Goal: Task Accomplishment & Management: Complete application form

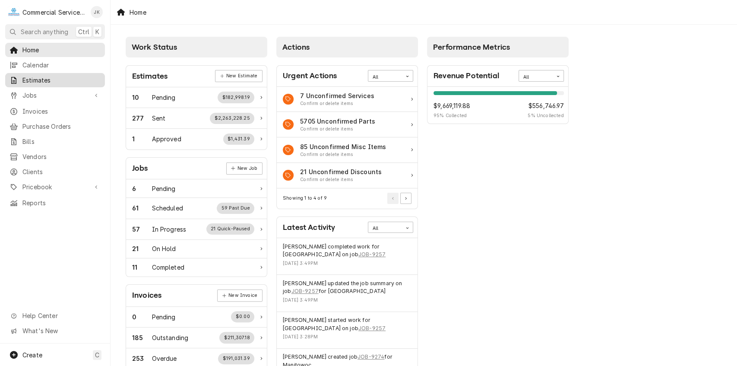
click at [55, 79] on span "Estimates" at bounding box center [61, 80] width 78 height 9
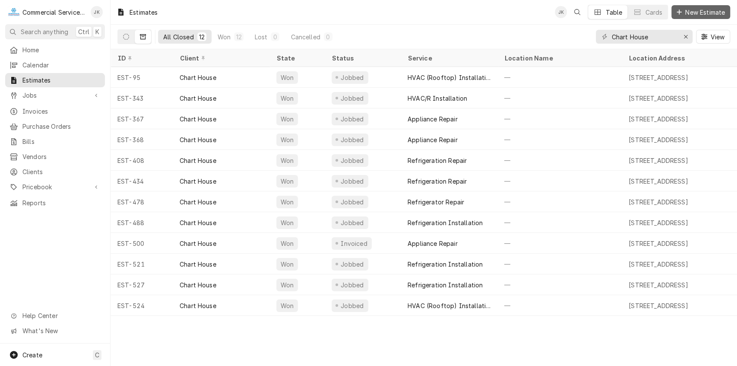
click at [701, 9] on span "New Estimate" at bounding box center [705, 12] width 43 height 9
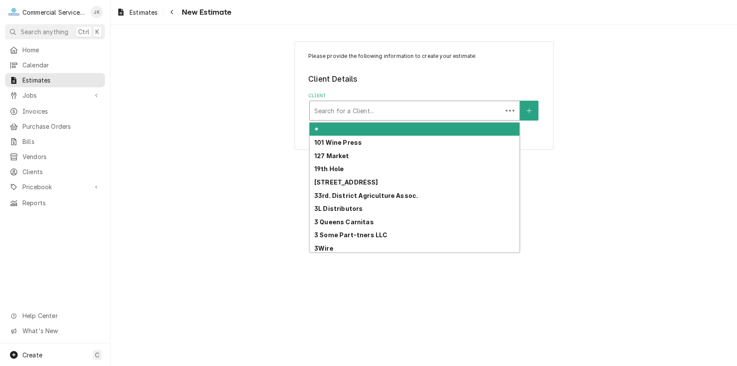
click at [330, 107] on div "Client" at bounding box center [406, 111] width 184 height 16
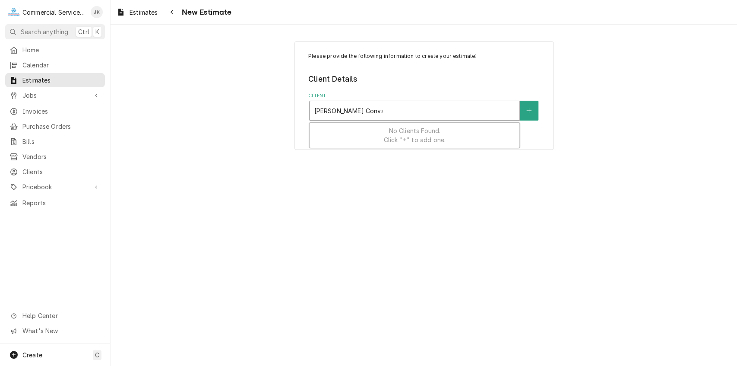
click at [327, 109] on input "[PERSON_NAME] Convalescent" at bounding box center [348, 111] width 69 height 14
click at [326, 109] on input "[PERSON_NAME] Convalescent" at bounding box center [350, 111] width 72 height 14
click at [337, 108] on input "Katerine Convalescent" at bounding box center [348, 111] width 69 height 14
type input "Convalescent"
click at [359, 110] on div "Client" at bounding box center [414, 111] width 201 height 16
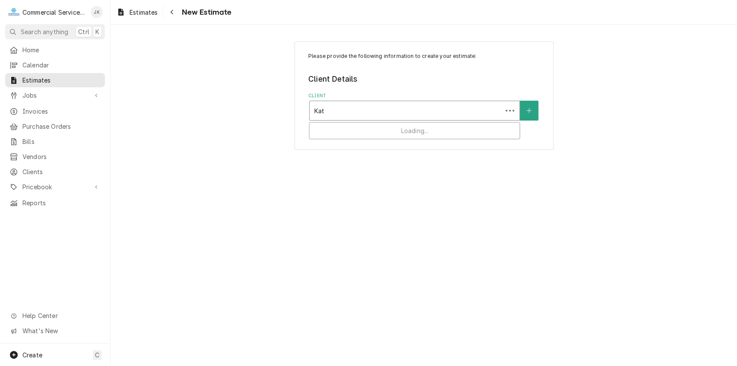
type input "Kath"
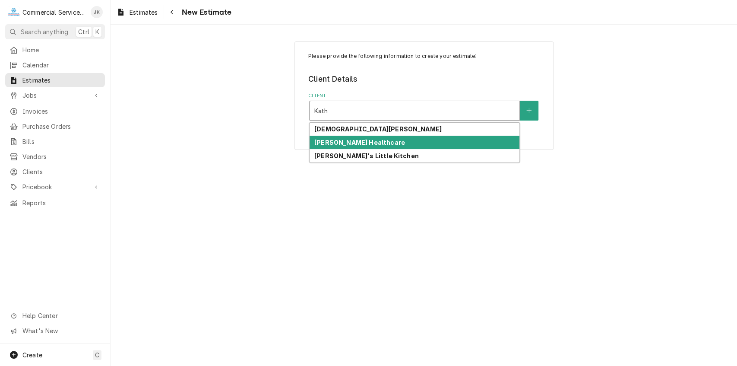
click at [356, 141] on strong "[PERSON_NAME] Healthcare" at bounding box center [359, 142] width 91 height 7
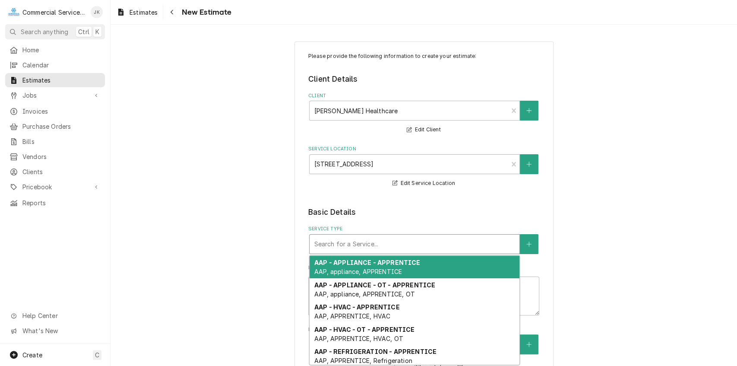
click at [322, 242] on div "Service Type" at bounding box center [414, 244] width 201 height 16
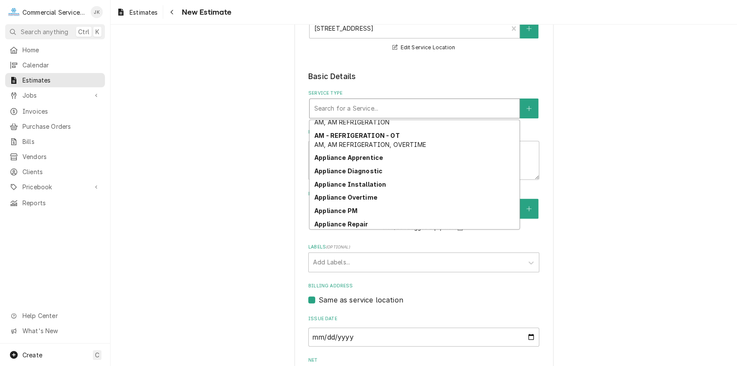
scroll to position [248, 0]
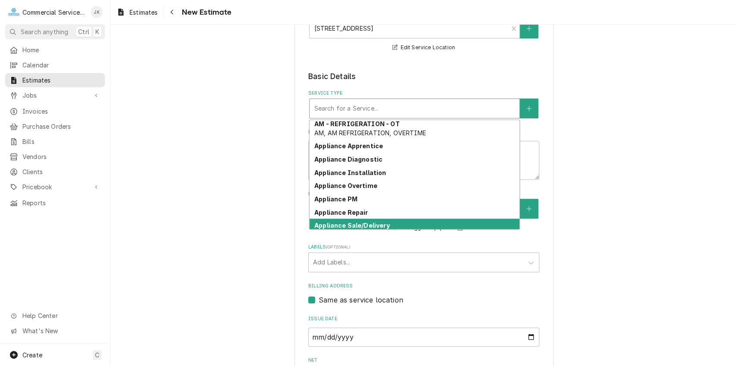
click at [375, 220] on div "Appliance Sale/Delivery Ice Machine" at bounding box center [415, 230] width 210 height 22
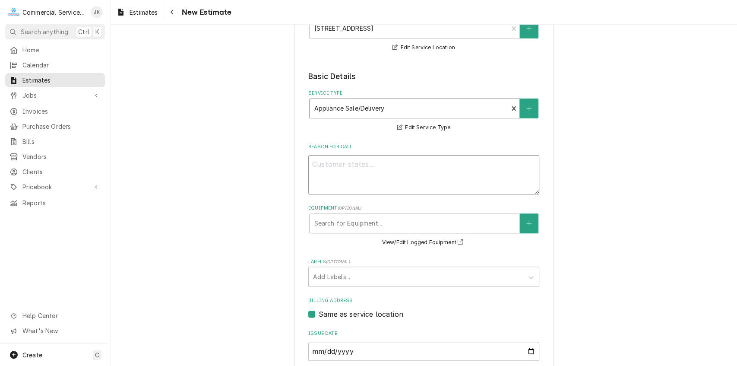
click at [337, 158] on textarea "Reason For Call" at bounding box center [423, 174] width 231 height 39
type textarea "x"
type textarea "R"
type textarea "x"
type textarea "Re"
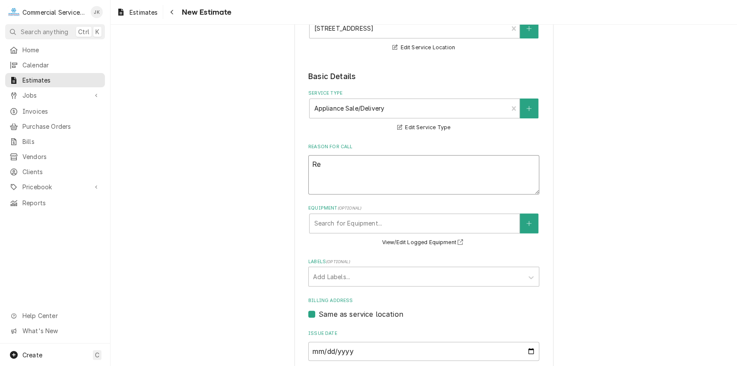
type textarea "x"
type textarea "Rep"
type textarea "x"
type textarea "Repl"
type textarea "x"
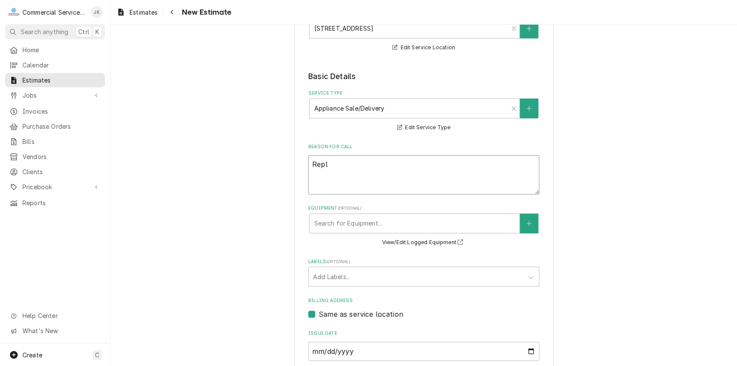
type textarea "Repla"
type textarea "x"
type textarea "Replac"
type textarea "x"
type textarea "Replace"
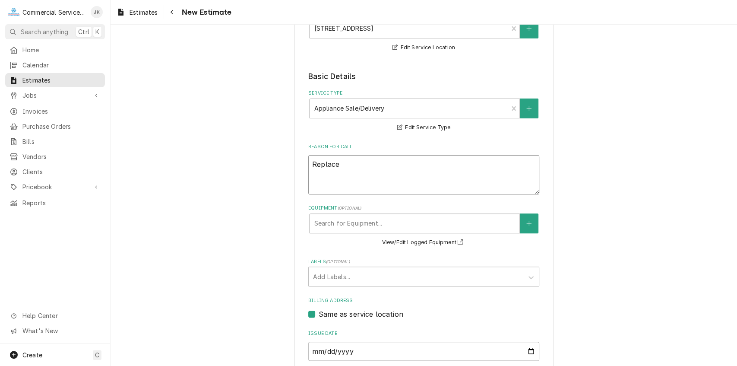
type textarea "x"
type textarea "Replace"
type textarea "x"
type textarea "Replace G"
type textarea "x"
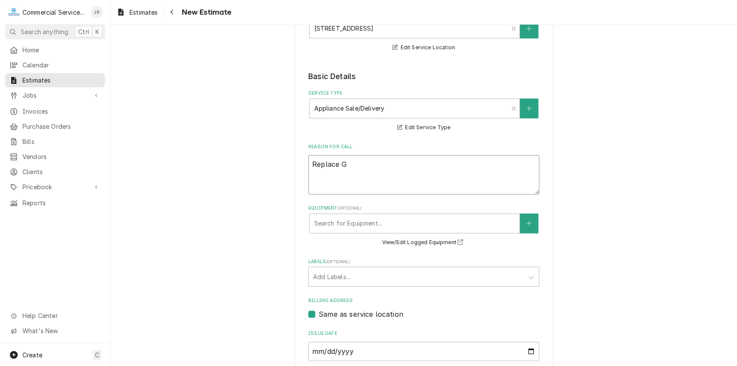
type textarea "Replace Ga"
type textarea "x"
type textarea "Replace Gar"
type textarea "x"
type textarea "Replace Garb"
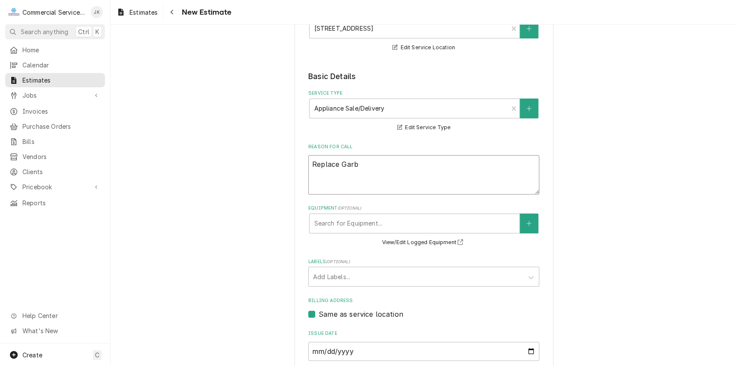
type textarea "x"
type textarea "Replace Garba"
type textarea "x"
type textarea "Replace Garbag"
type textarea "x"
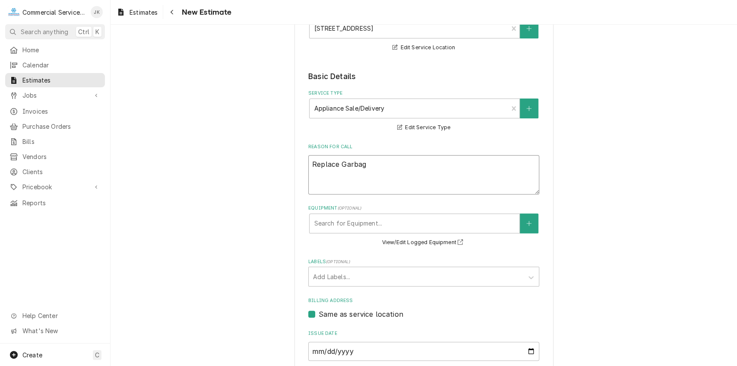
type textarea "Replace Garbage"
type textarea "x"
type textarea "Replace Garbage"
type textarea "x"
type textarea "Replace Garbage D"
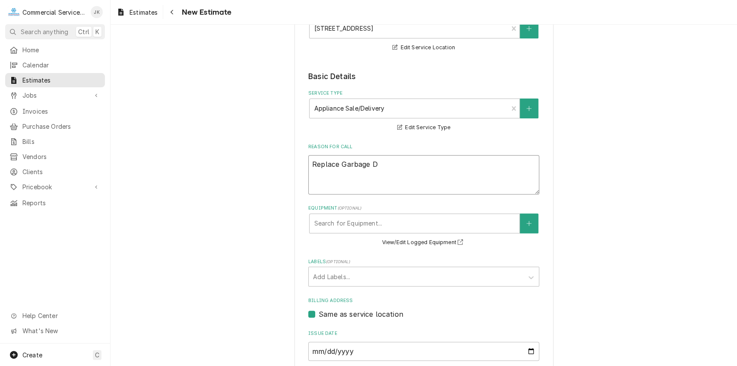
type textarea "x"
type textarea "Replace Garbage Di"
type textarea "x"
type textarea "Replace Garbage Dis"
type textarea "x"
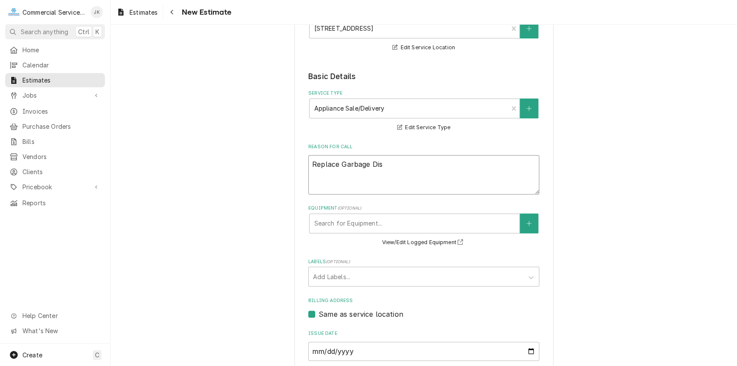
type textarea "Replace Garbage Disp"
type textarea "x"
type textarea "Replace Garbage Dispo"
type textarea "x"
type textarea "Replace Garbage Dispos"
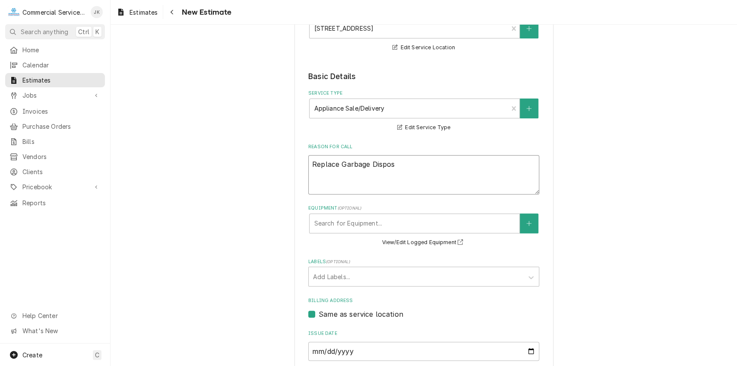
type textarea "x"
type textarea "Replace Garbage Dispose"
type textarea "x"
type textarea "Replace Garbage Disposer"
type textarea "x"
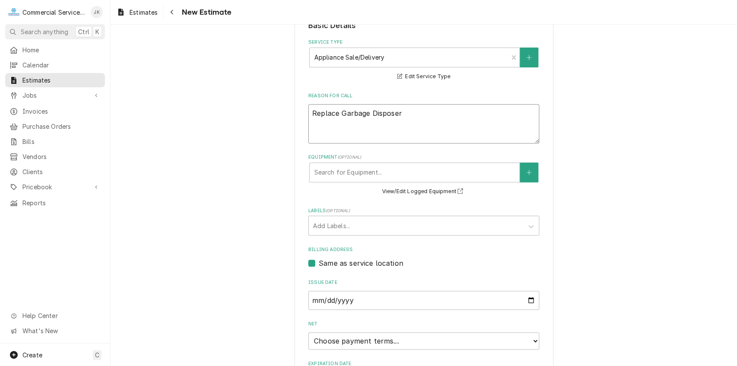
scroll to position [193, 0]
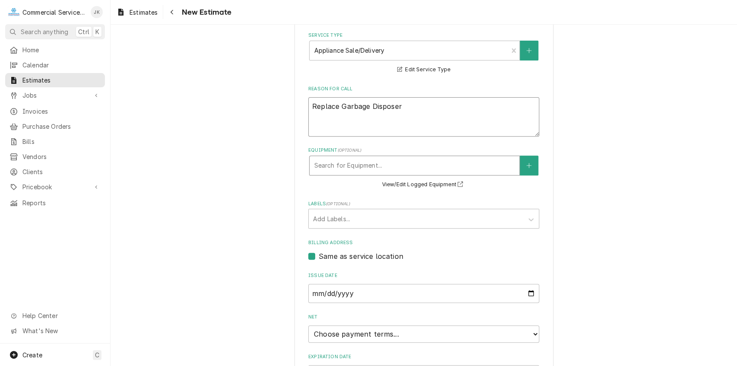
type textarea "Replace Garbage Disposer"
click at [333, 168] on div "Equipment" at bounding box center [414, 166] width 201 height 16
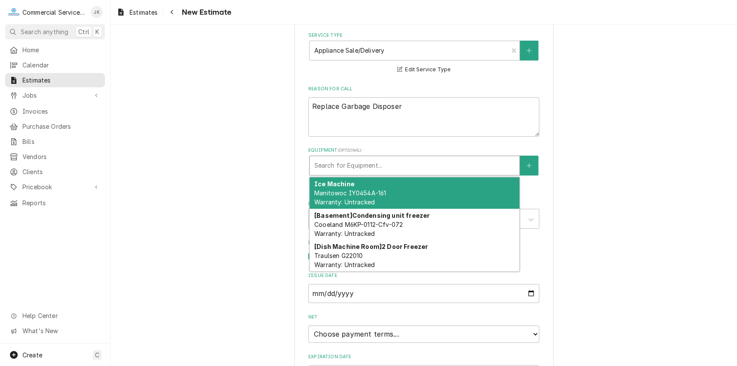
type textarea "x"
type input "I"
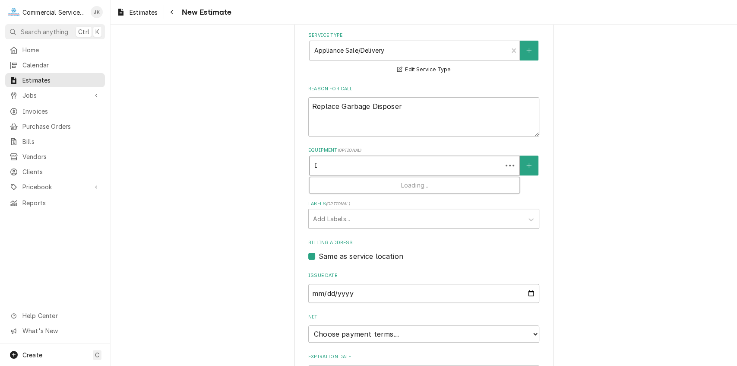
type textarea "x"
type input "In"
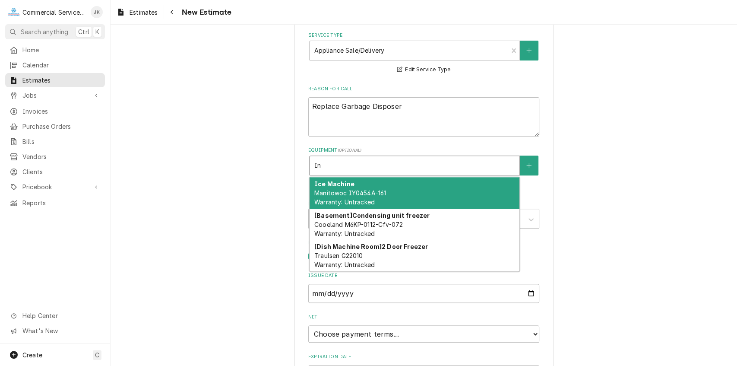
type textarea "x"
type input "InS"
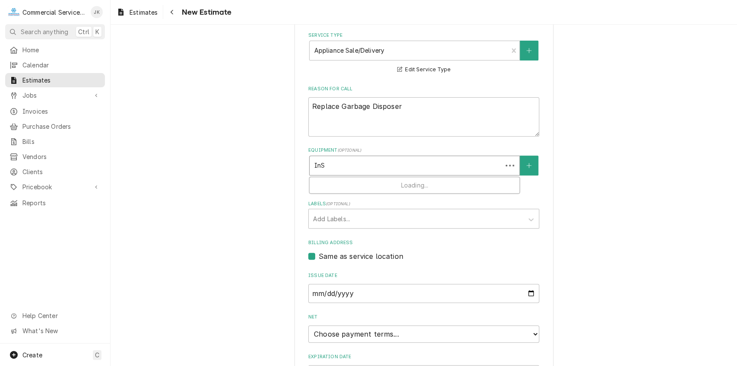
type textarea "x"
type input "InSi"
type textarea "x"
type input "InSin"
type textarea "x"
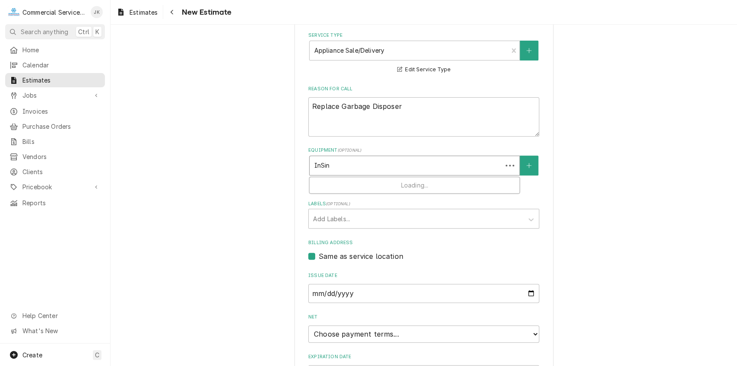
type input "InSink"
type textarea "x"
type input "InSinke"
type textarea "x"
type input "InSinker"
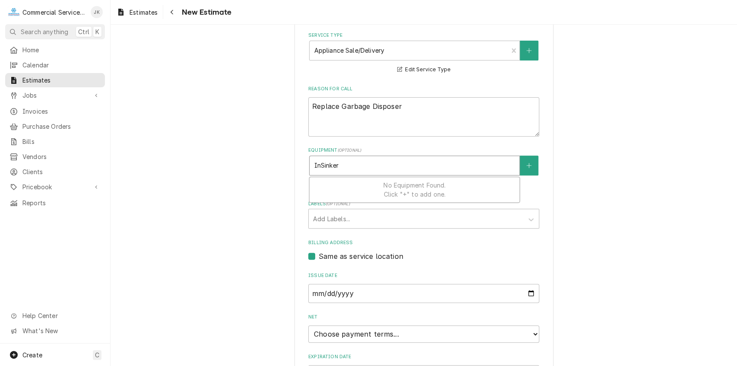
type textarea "x"
type input "InSinkera"
type textarea "x"
type input "InSinkerat"
type textarea "x"
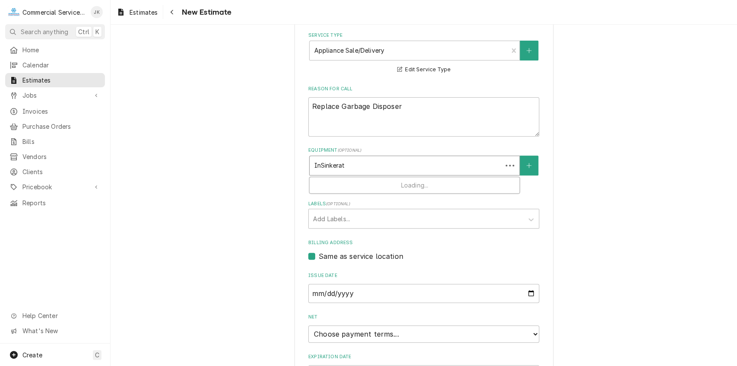
type input "InSinkerato"
type textarea "x"
type input "InSinkerator"
type textarea "x"
type input "InSinkerator"
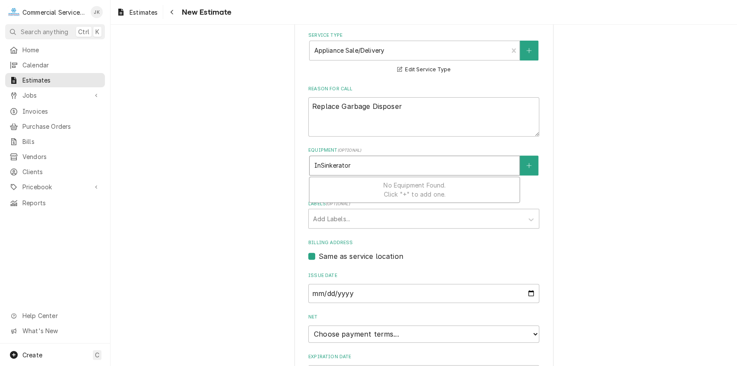
type textarea "x"
type input "InSinkerator S"
type textarea "x"
type input "InSinkerator SS"
type textarea "x"
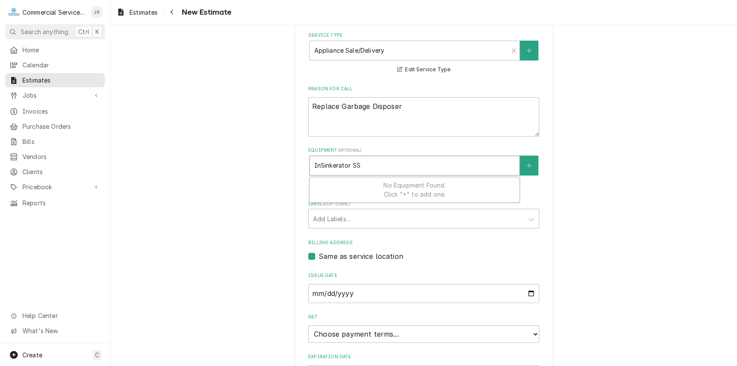
type input "InSinkerator SS-"
type textarea "x"
type input "InSinkerator SS-1"
type textarea "x"
type input "InSinkerator SS-10"
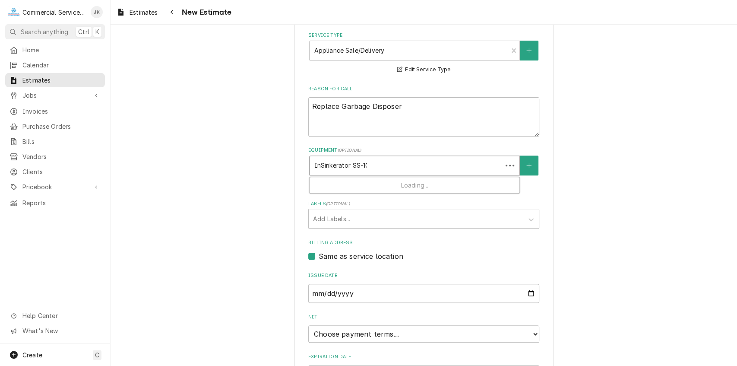
type textarea "x"
type input "InSinkerator SS-100"
type textarea "x"
type input "InSinkerator SS-10"
type textarea "x"
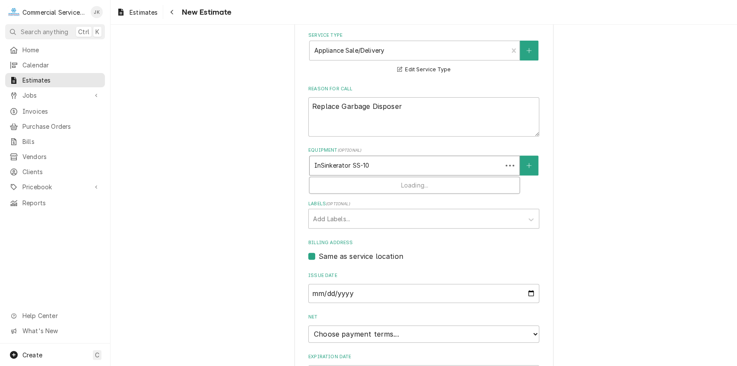
type input "InSinkerator SS-1"
type textarea "x"
type input "InSinkerator SS-"
type textarea "x"
type input "InSinkerator SS"
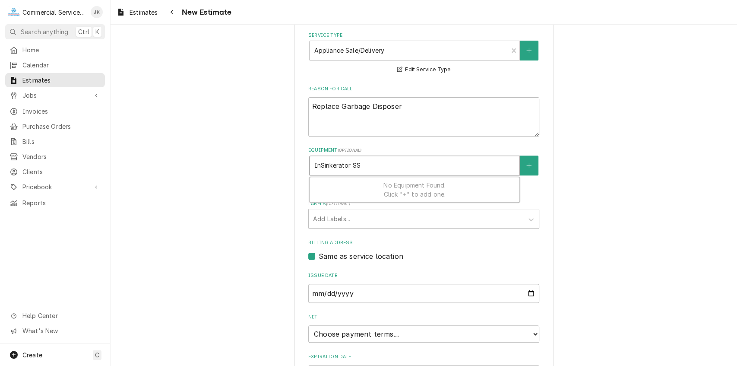
type textarea "x"
type input "InSinkerator S"
type textarea "x"
type input "InSinkerator"
type textarea "x"
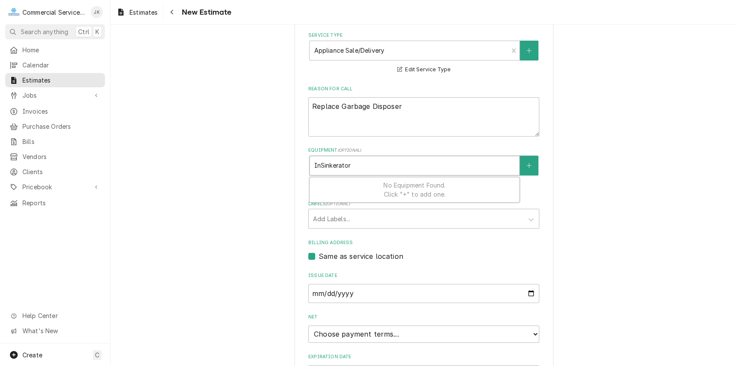
type input "InSinkerator S"
type textarea "x"
type input "InSinkerator SS"
type textarea "x"
type input "InSinkerator SS5"
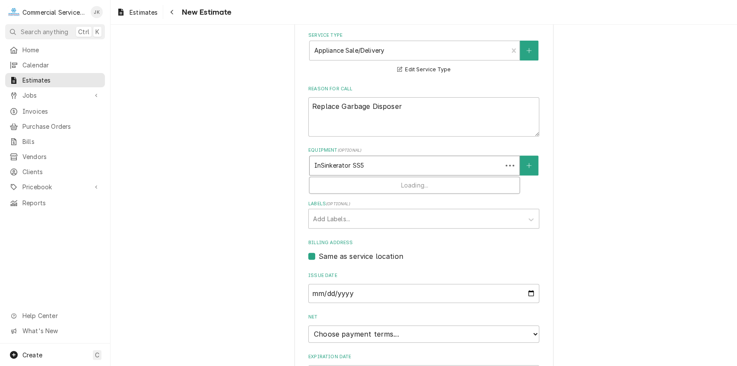
type textarea "x"
type input "InSinkerator SS50"
type textarea "x"
type input "InSinkerator SS50-"
type textarea "x"
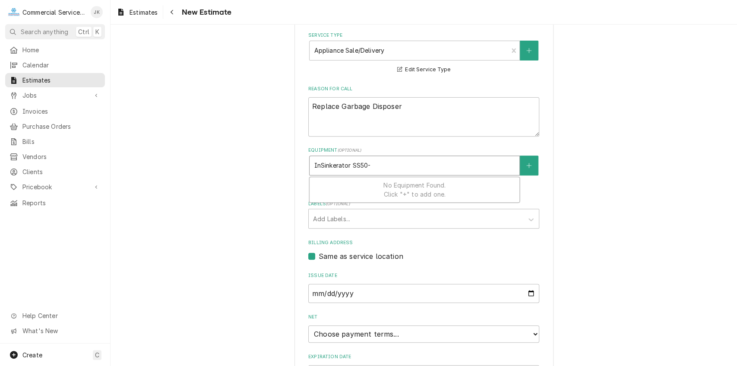
type input "InSinkerator SS50-2"
type textarea "x"
type input "InSinkerator SS50-26"
click at [359, 164] on input "InSinkerator SS50-26" at bounding box center [346, 166] width 65 height 14
type textarea "x"
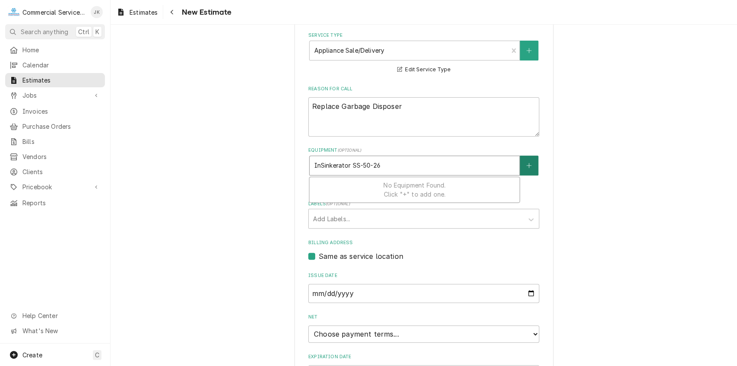
type input "InSinkerator SS-50-26"
click at [524, 169] on button "Equipment" at bounding box center [529, 165] width 18 height 20
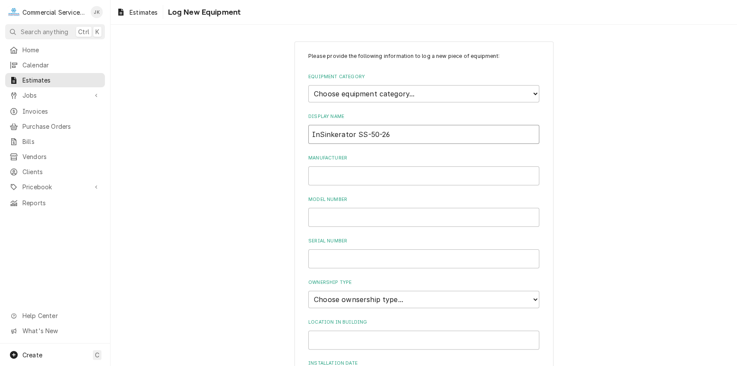
click at [390, 133] on input "InSinkerator SS-50-26" at bounding box center [423, 134] width 231 height 19
type input "I"
type input "Garbage Disposer"
click at [338, 179] on input "Manufacturer" at bounding box center [423, 175] width 231 height 19
type input "InSinkErator"
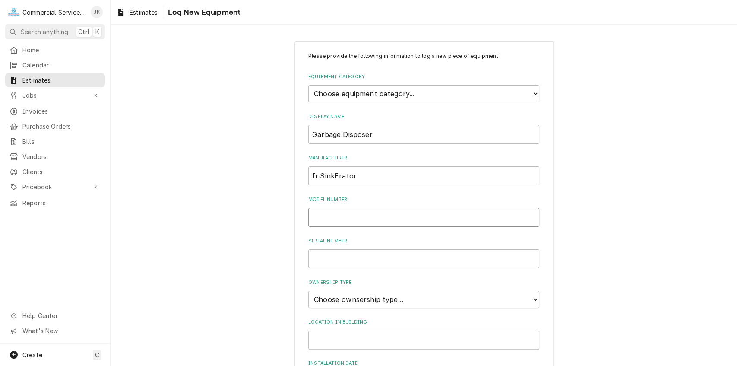
click at [316, 221] on input "Model Number" at bounding box center [423, 217] width 231 height 19
type input "SS-50-26"
click at [315, 258] on input "Serial Number" at bounding box center [423, 258] width 231 height 19
type input "NA"
click at [532, 297] on select "Choose ownsership type... Unknown Owned Leased Rented" at bounding box center [423, 299] width 231 height 17
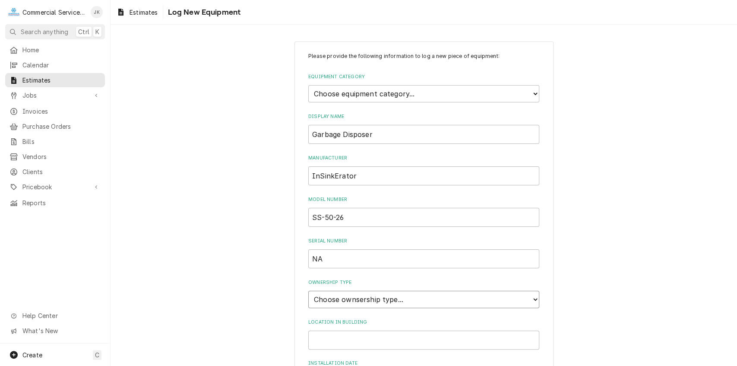
select select "1"
click at [308, 291] on select "Choose ownsership type... Unknown Owned Leased Rented" at bounding box center [423, 299] width 231 height 17
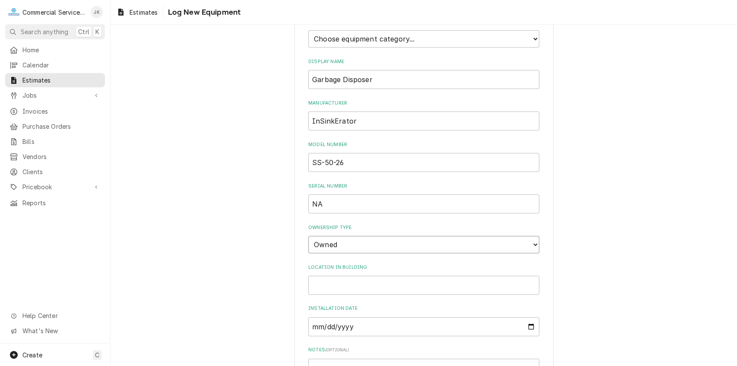
scroll to position [76, 0]
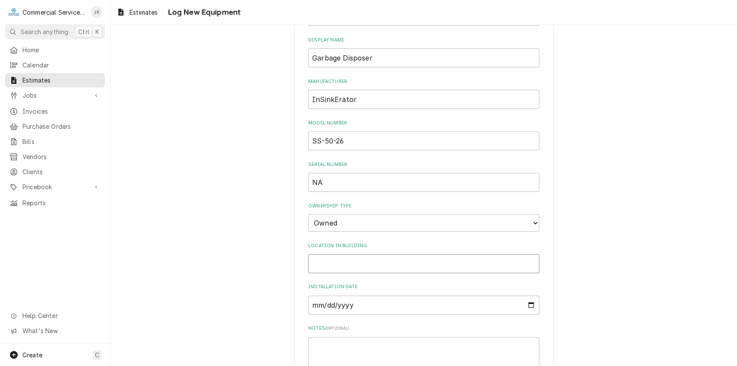
click at [313, 260] on input "Location in Building" at bounding box center [423, 263] width 231 height 19
type input "Kitchen Dish Room"
click at [530, 303] on input "Installation Date" at bounding box center [423, 304] width 231 height 19
type input "[DATE]"
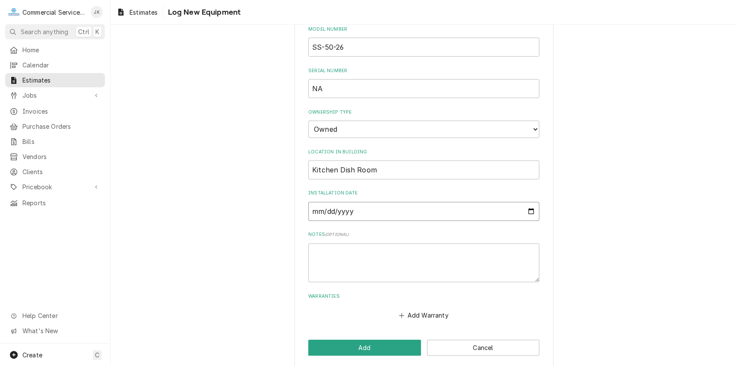
scroll to position [177, 0]
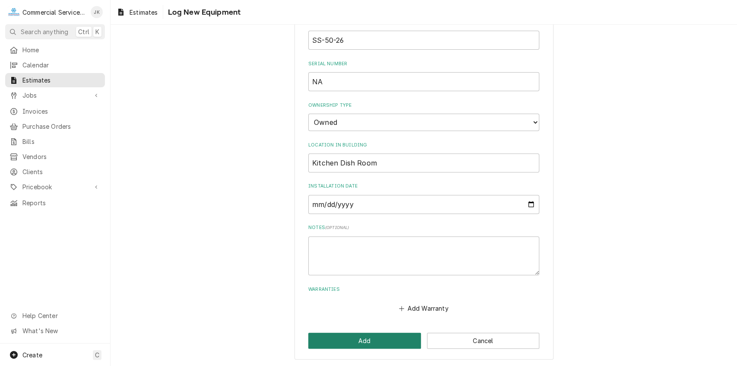
click at [377, 344] on button "Add" at bounding box center [364, 341] width 113 height 16
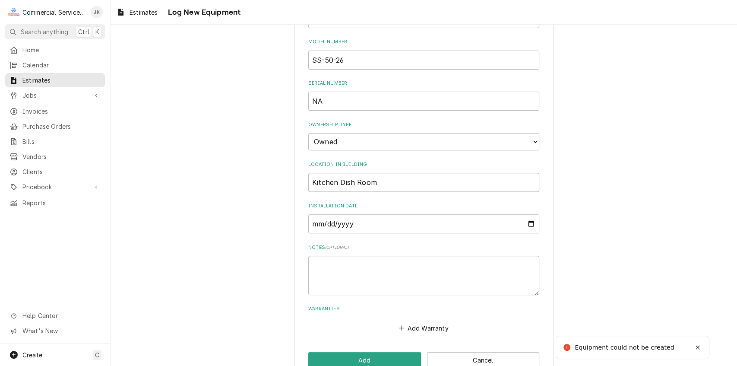
scroll to position [48, 0]
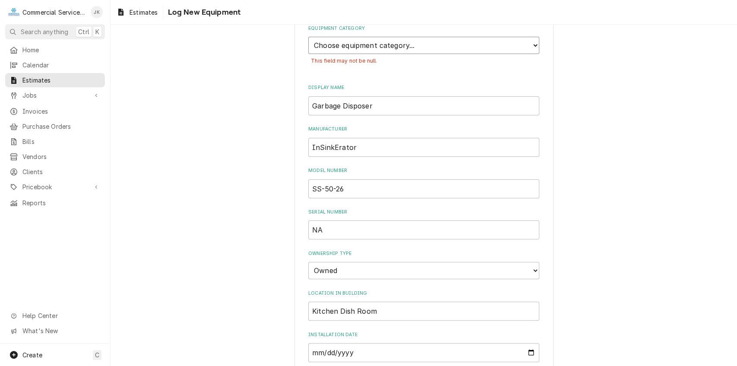
click at [533, 45] on select "Choose equipment category... Cooking Equipment Fryers Ice Machines Ovens and Ra…" at bounding box center [423, 45] width 231 height 17
select select "6"
click at [308, 37] on select "Choose equipment category... Cooking Equipment Fryers Ice Machines Ovens and Ra…" at bounding box center [423, 45] width 231 height 17
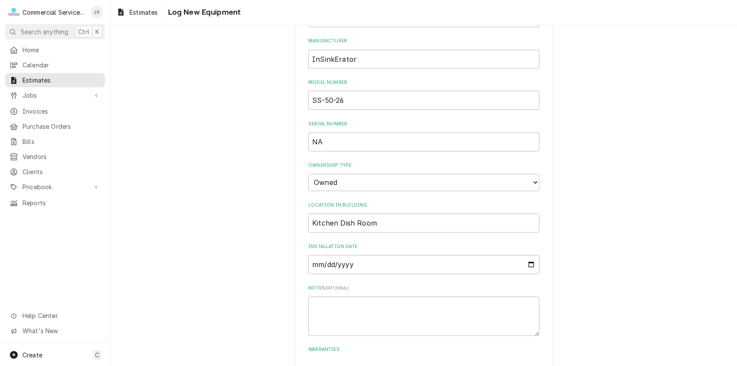
scroll to position [236, 0]
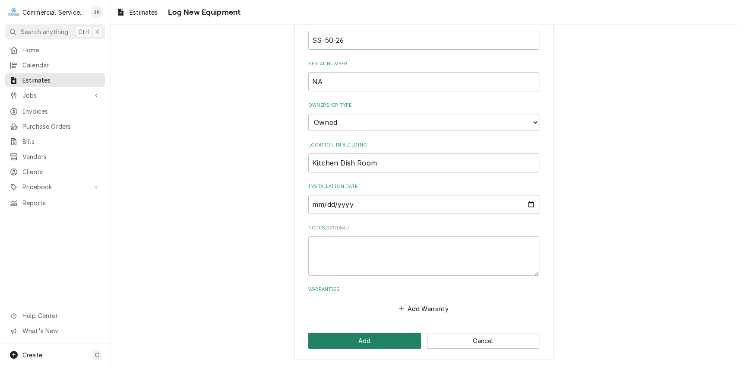
click at [337, 338] on button "Add" at bounding box center [364, 341] width 113 height 16
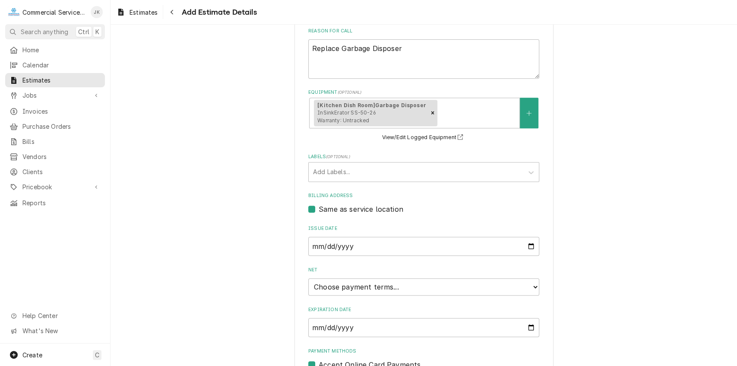
scroll to position [292, 0]
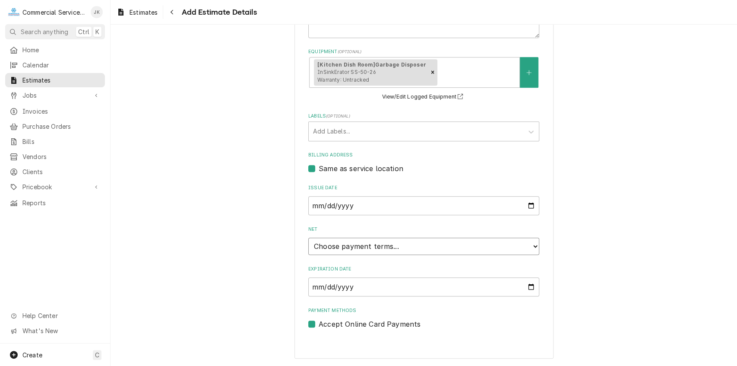
click at [532, 243] on select "Choose payment terms... Same Day Net 7 Net 14 Net 21 Net 30 Net 45 Net 60 Net 90" at bounding box center [423, 246] width 231 height 17
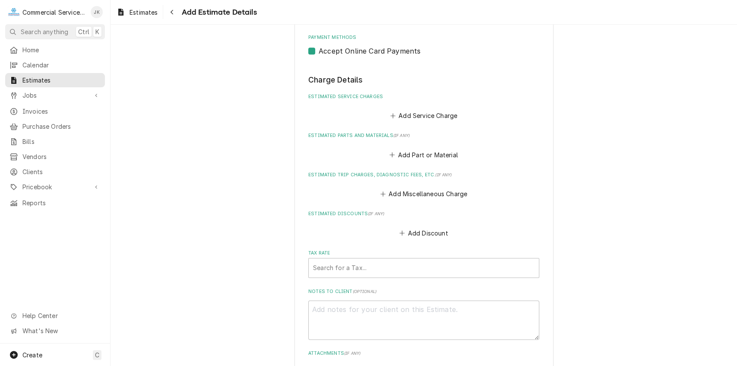
scroll to position [580, 0]
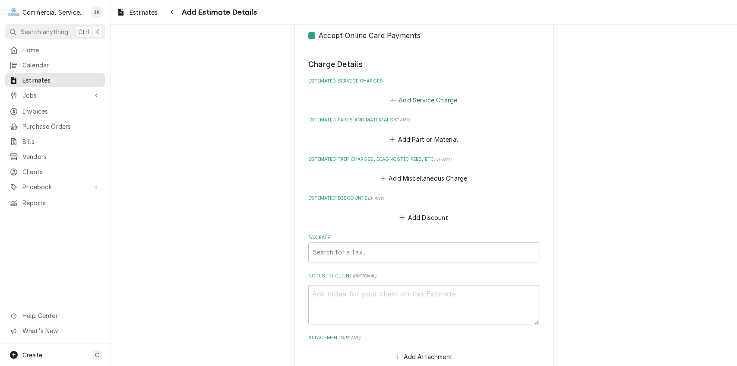
click at [408, 98] on button "Add Service Charge" at bounding box center [424, 100] width 70 height 12
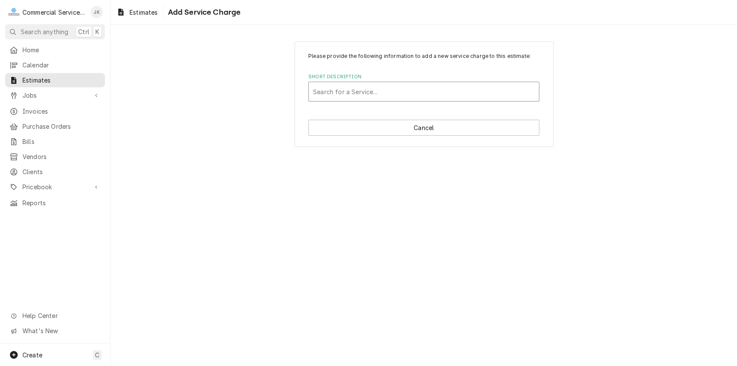
click at [329, 84] on div "Short Description" at bounding box center [424, 92] width 222 height 16
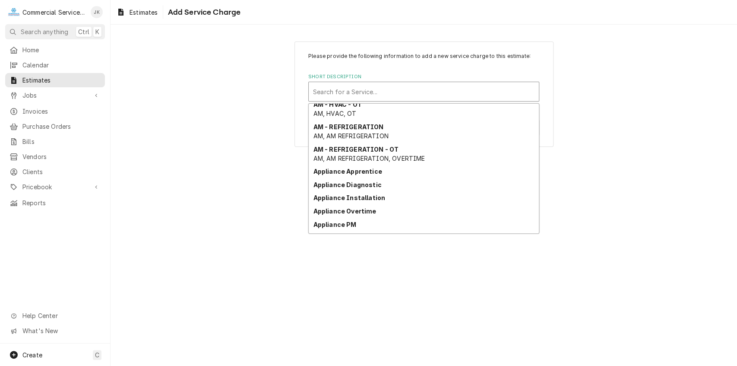
scroll to position [253, 0]
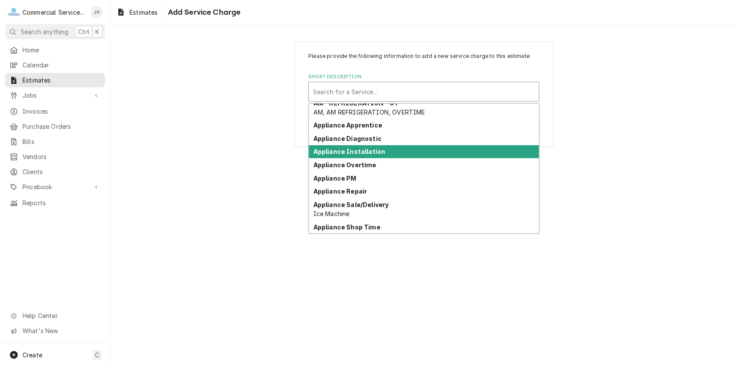
click at [369, 151] on strong "Appliance Installation" at bounding box center [350, 151] width 72 height 7
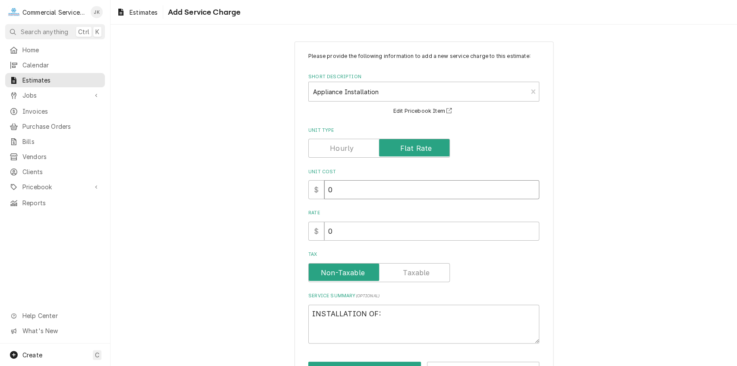
click at [342, 193] on input "0" at bounding box center [431, 189] width 215 height 19
type textarea "x"
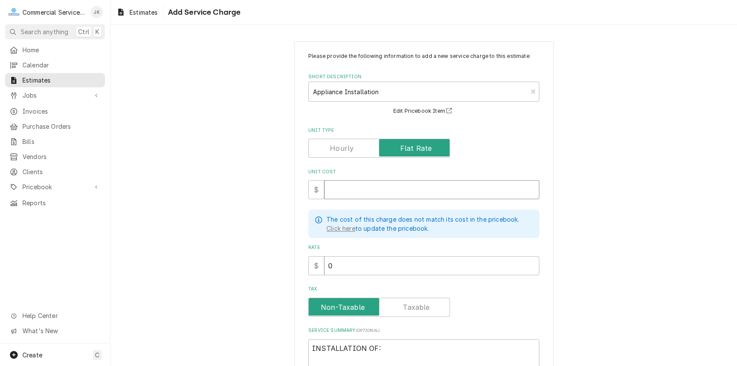
type textarea "x"
type input "7"
type textarea "x"
type input "70"
type textarea "x"
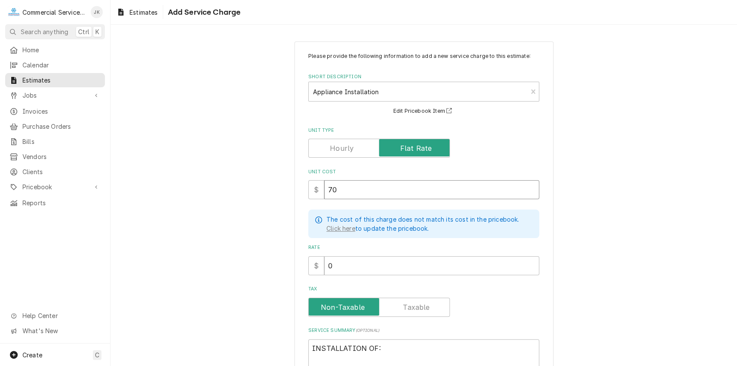
type input "700"
type textarea "x"
type input "700.0"
type textarea "x"
type input "700.00"
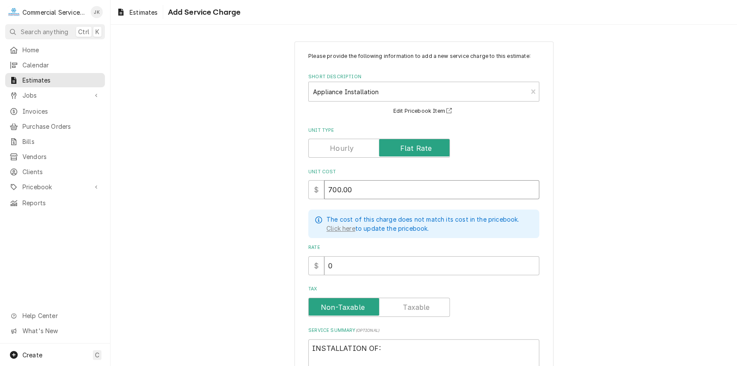
type textarea "x"
type input "700.00"
click at [343, 260] on input "0" at bounding box center [431, 265] width 215 height 19
type textarea "x"
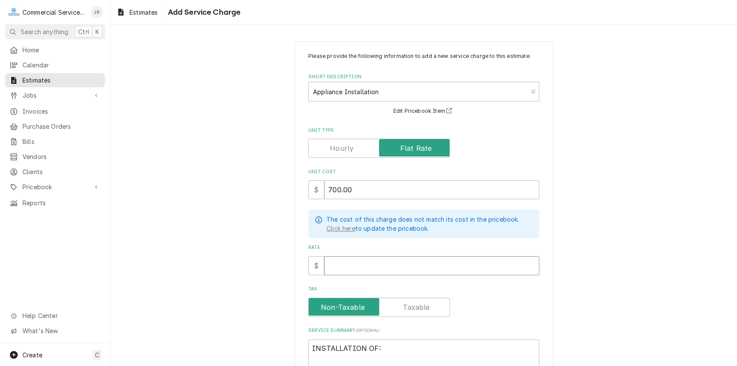
type input "7"
type textarea "x"
type input "70"
type textarea "x"
type input "700"
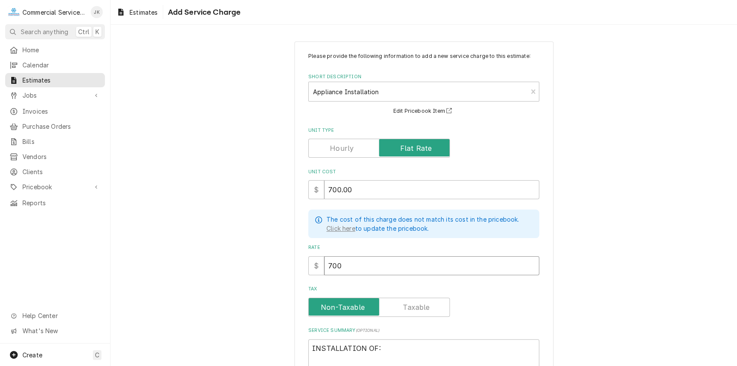
type textarea "x"
type input "700.0"
type textarea "x"
type input "700.00"
type textarea "x"
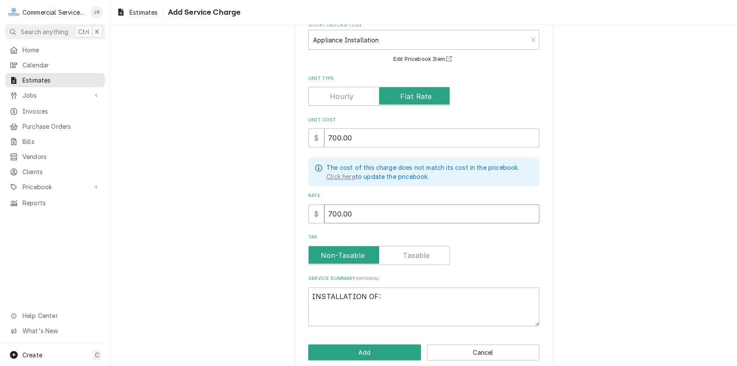
scroll to position [64, 0]
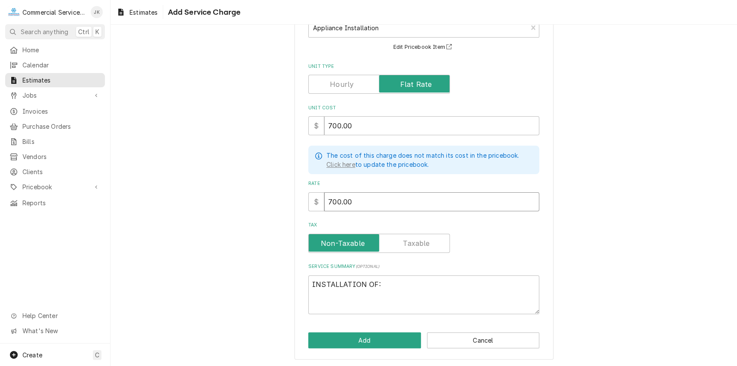
type input "700.00"
click at [385, 282] on textarea "INSTALLATION OF:" at bounding box center [423, 294] width 231 height 39
type textarea "x"
type textarea "INSTALLATION OF"
type textarea "x"
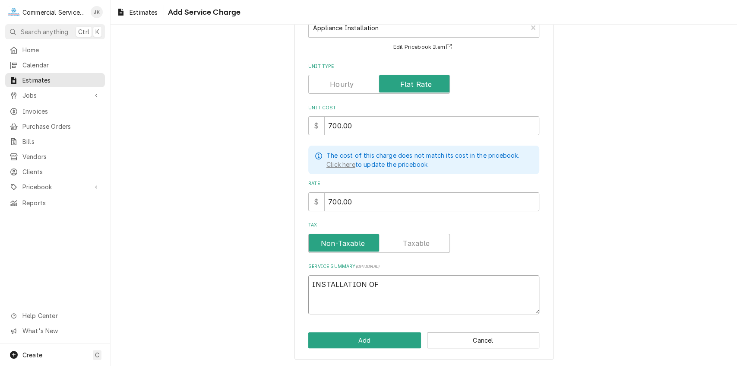
type textarea "INSTALLATION O"
type textarea "x"
type textarea "INSTALLATION"
type textarea "x"
type textarea "INSTALLATION"
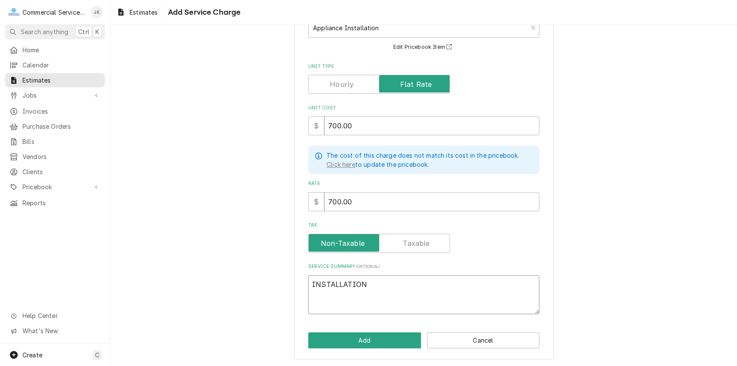
type textarea "x"
type textarea "INSTALLATIO"
type textarea "x"
type textarea "INSTALLATI"
type textarea "x"
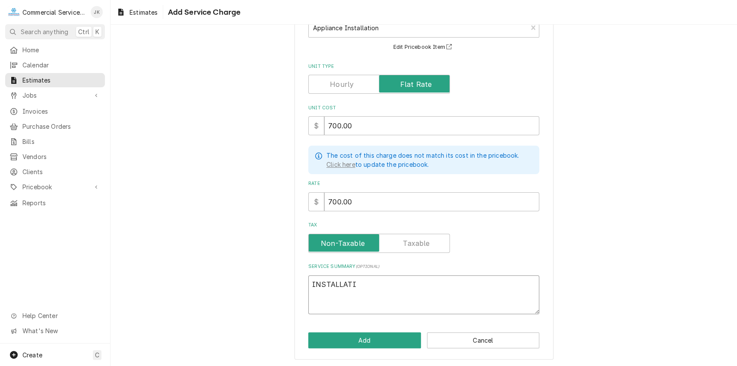
type textarea "INSTALLAT"
type textarea "x"
type textarea "INSTALLA"
type textarea "x"
type textarea "INSTALL"
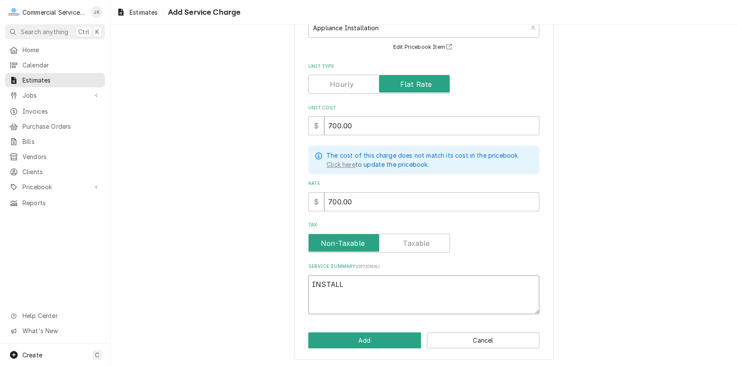
type textarea "x"
type textarea "INSTAL"
type textarea "x"
type textarea "INSTA"
type textarea "x"
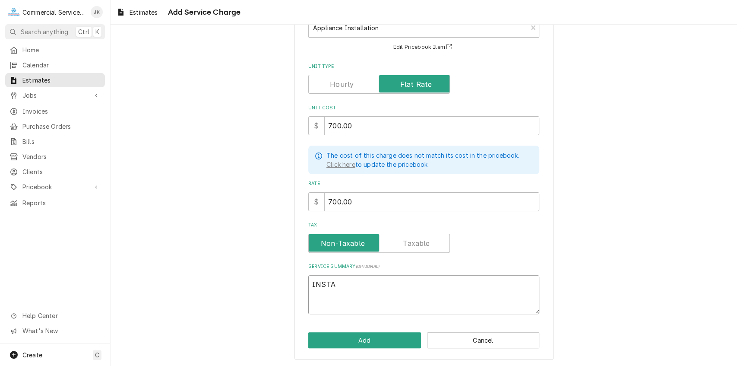
type textarea "INST"
type textarea "x"
type textarea "INS"
type textarea "x"
type textarea "I"
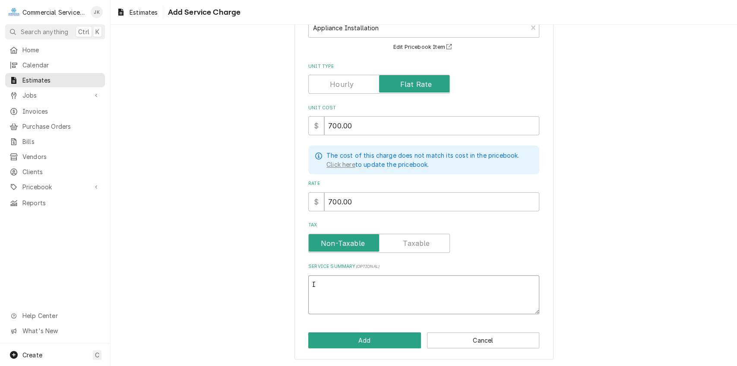
type textarea "x"
type textarea "R"
type textarea "x"
type textarea "Re"
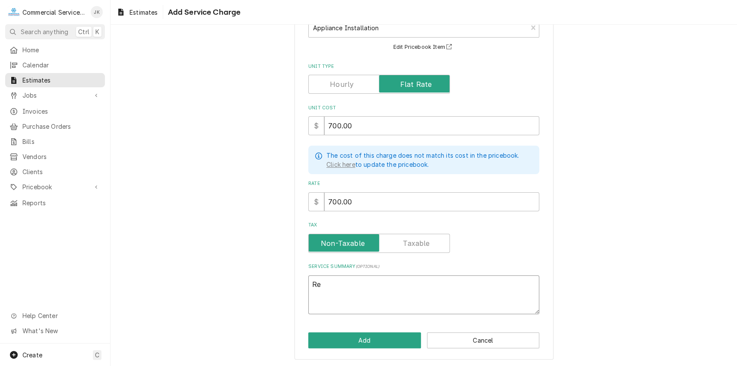
type textarea "x"
type textarea "Rem"
type textarea "x"
type textarea "Remo"
type textarea "x"
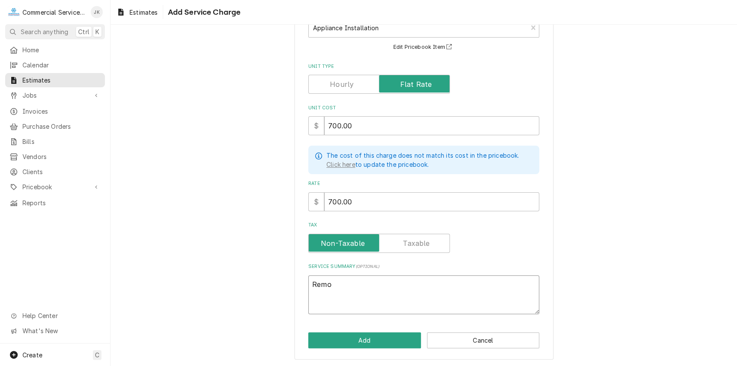
type textarea "Remov"
type textarea "x"
type textarea "Remove"
type textarea "x"
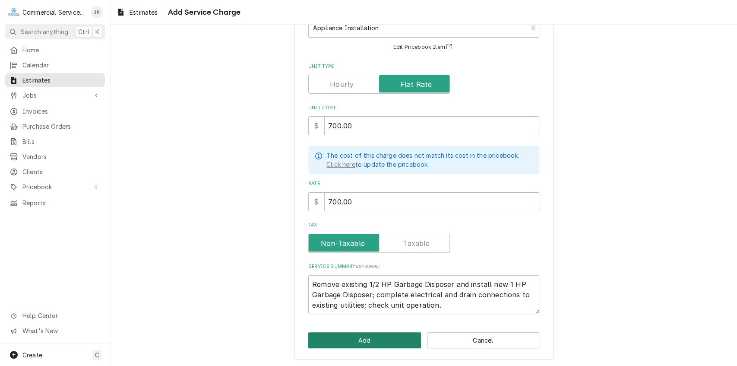
click at [364, 338] on button "Add" at bounding box center [364, 340] width 113 height 16
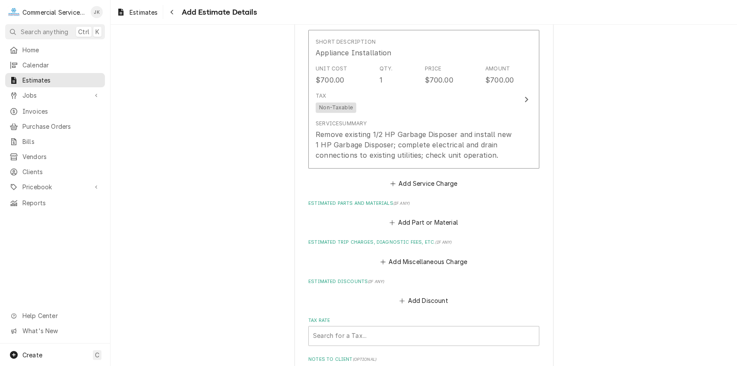
scroll to position [668, 0]
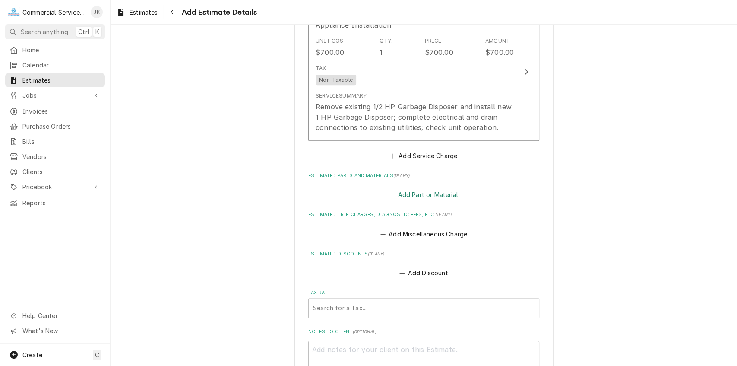
click at [413, 196] on button "Add Part or Material" at bounding box center [423, 195] width 71 height 12
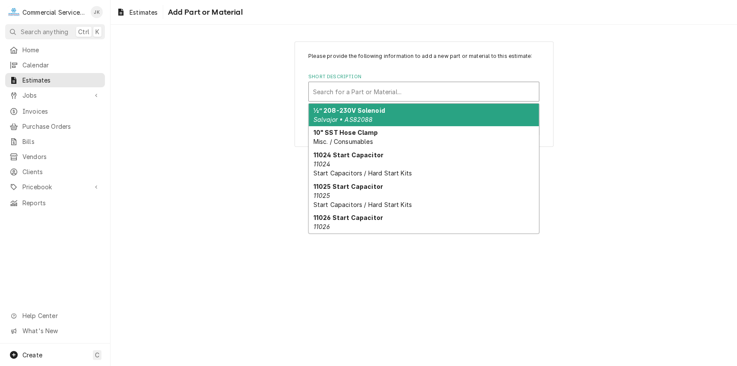
click at [317, 93] on div "Short Description" at bounding box center [424, 92] width 222 height 16
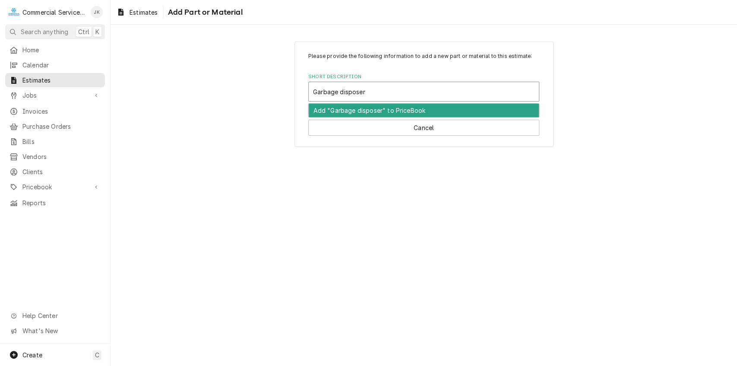
click at [342, 90] on input "Garbage disposer" at bounding box center [340, 92] width 54 height 14
click at [367, 111] on div "Add "Garbage Disposer" to PriceBook" at bounding box center [424, 110] width 230 height 13
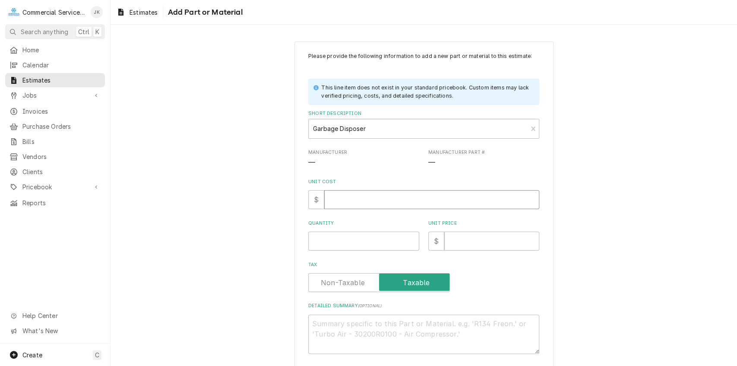
click at [332, 205] on input "Unit Cost" at bounding box center [431, 199] width 215 height 19
click at [314, 236] on input "Quantity" at bounding box center [363, 240] width 111 height 19
click at [459, 240] on input "Unit Price" at bounding box center [491, 240] width 95 height 19
click at [407, 286] on label "Tax" at bounding box center [379, 282] width 142 height 19
click at [407, 286] on input "Tax" at bounding box center [379, 282] width 134 height 19
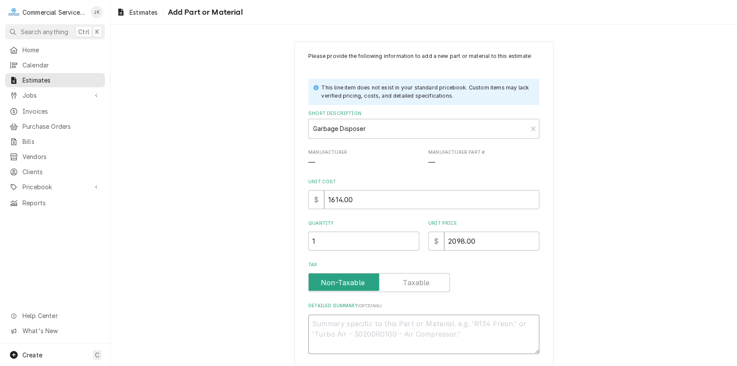
click at [336, 323] on textarea "Detailed Summary ( optional )" at bounding box center [423, 333] width 231 height 39
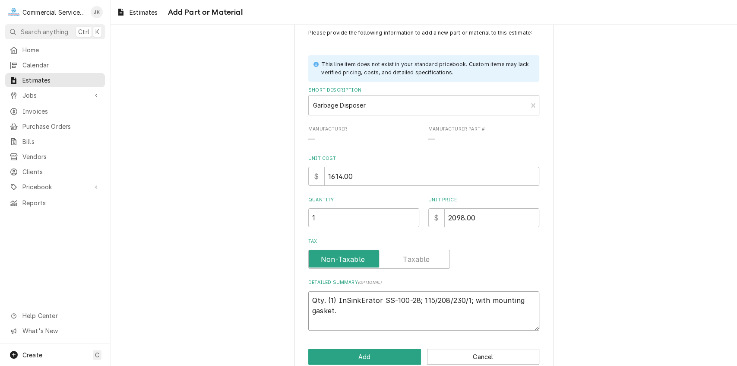
scroll to position [40, 0]
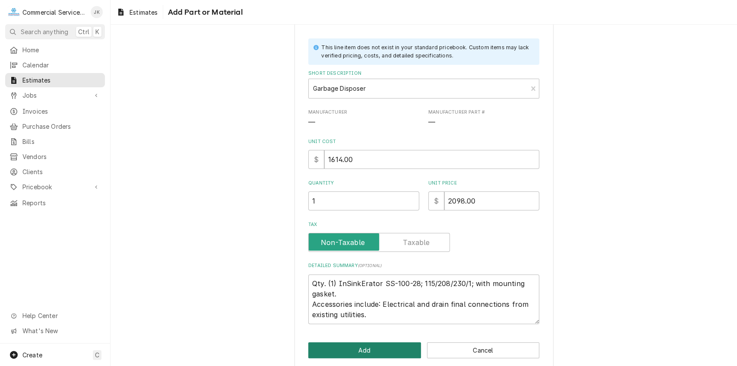
click at [383, 348] on button "Add" at bounding box center [364, 350] width 113 height 16
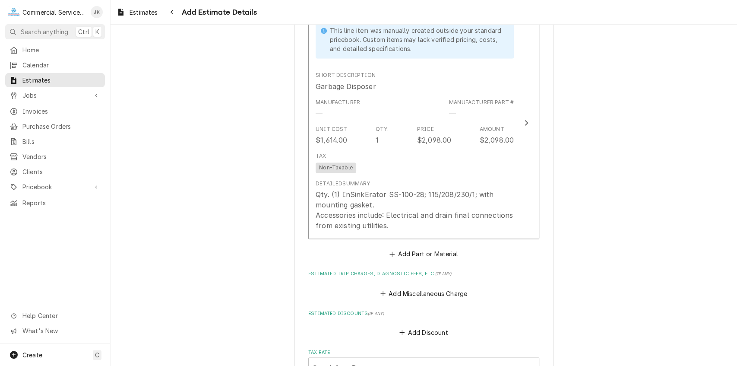
scroll to position [903, 0]
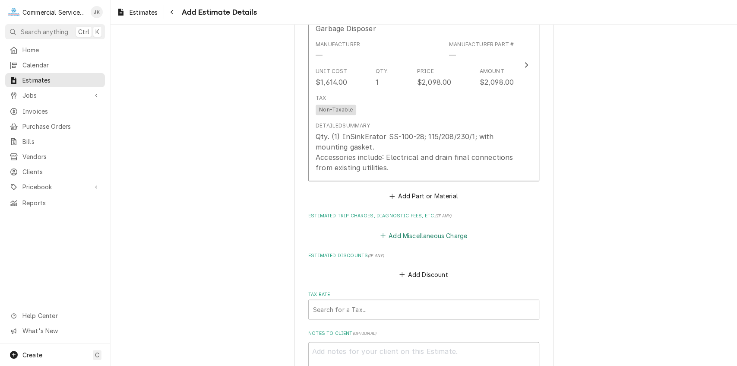
click at [410, 235] on button "Add Miscellaneous Charge" at bounding box center [424, 235] width 90 height 12
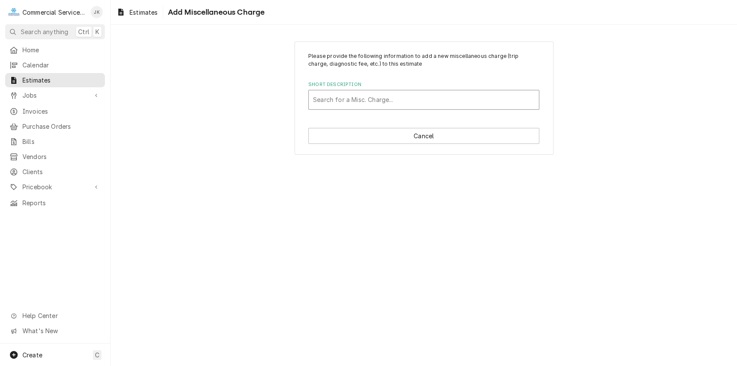
click at [322, 99] on div "Short Description" at bounding box center [424, 100] width 222 height 16
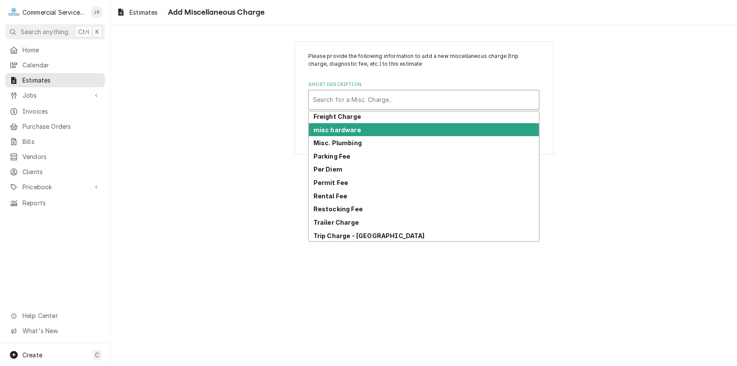
scroll to position [52, 0]
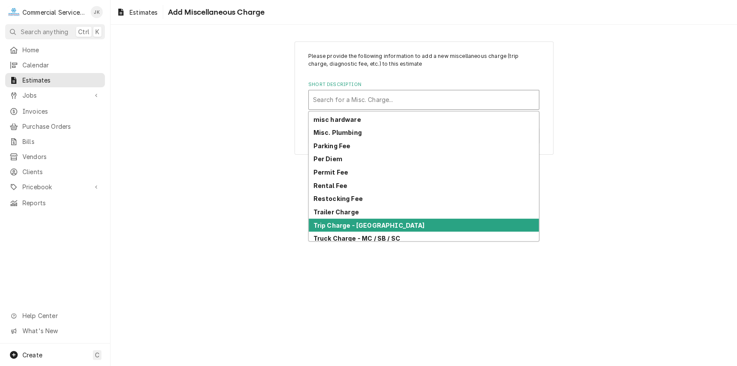
click at [316, 225] on strong "Trip Charge - [GEOGRAPHIC_DATA]" at bounding box center [369, 225] width 111 height 7
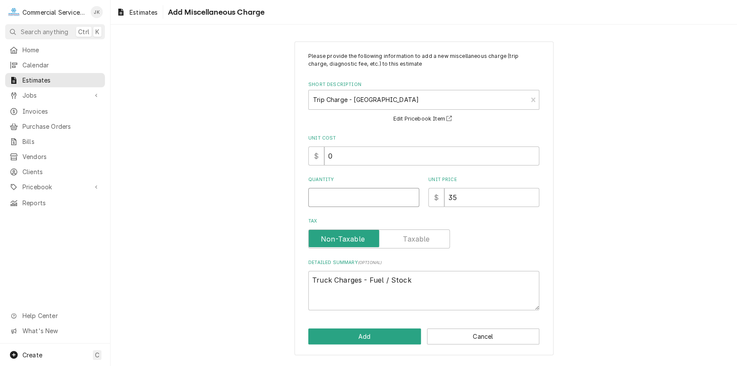
click at [319, 193] on input "Quantity" at bounding box center [363, 197] width 111 height 19
click at [358, 333] on button "Add" at bounding box center [364, 336] width 113 height 16
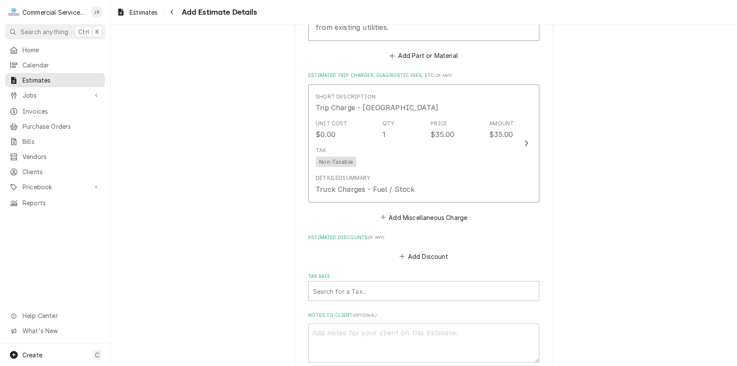
scroll to position [1105, 0]
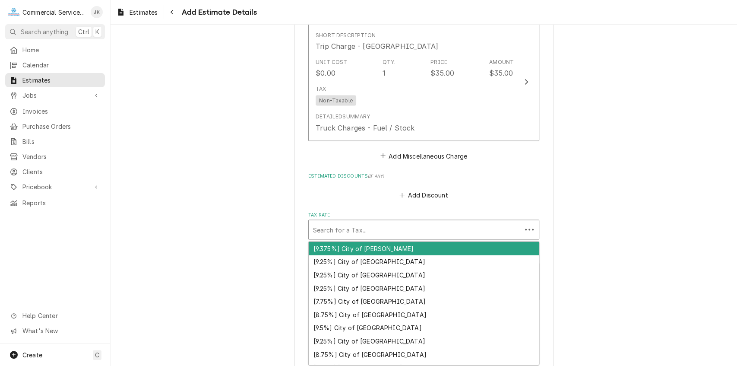
click at [313, 234] on input "Tax Rate" at bounding box center [314, 229] width 2 height 14
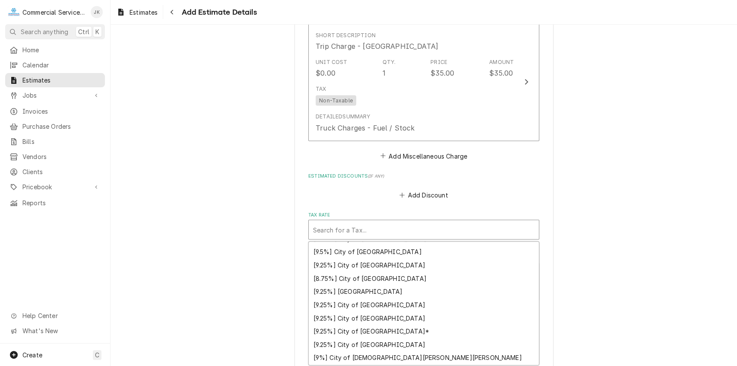
scroll to position [92, 0]
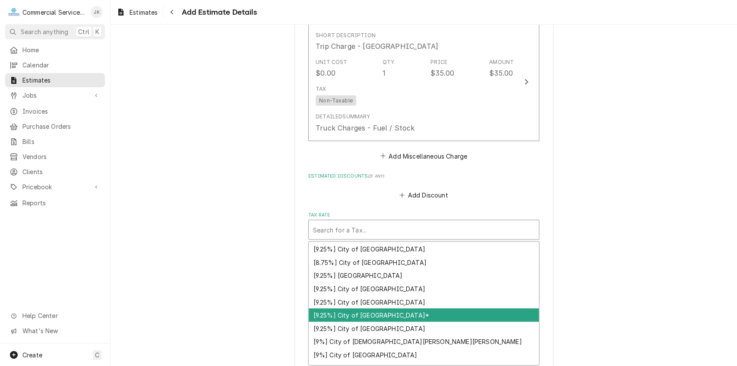
click at [348, 318] on div "[9.25%] City of [GEOGRAPHIC_DATA]*" at bounding box center [424, 314] width 230 height 13
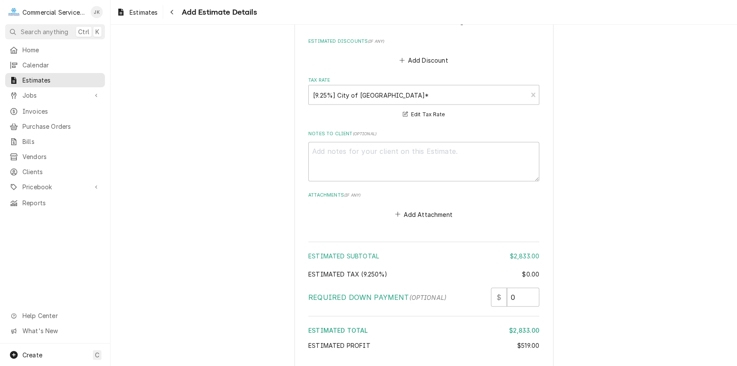
scroll to position [1284, 0]
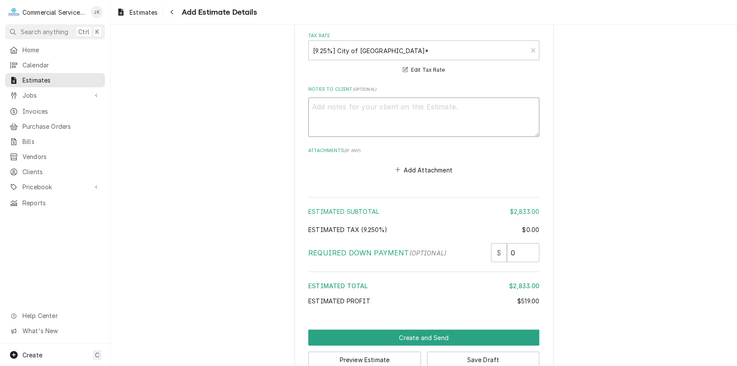
click at [335, 106] on textarea "Notes to Client ( optional )" at bounding box center [423, 117] width 231 height 39
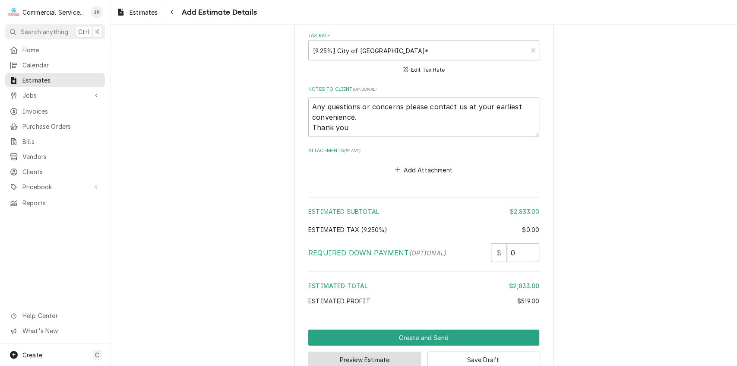
click at [370, 360] on button "Preview Estimate" at bounding box center [364, 360] width 113 height 16
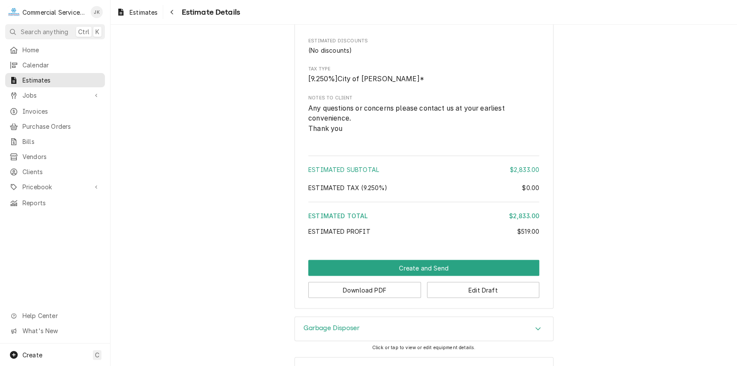
scroll to position [932, 0]
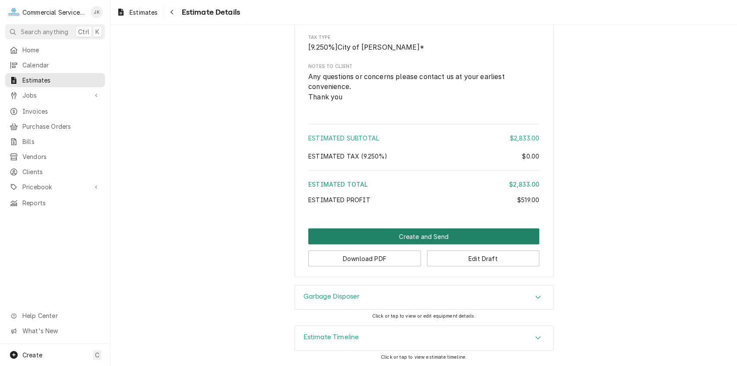
click at [426, 244] on button "Create and Send" at bounding box center [423, 236] width 231 height 16
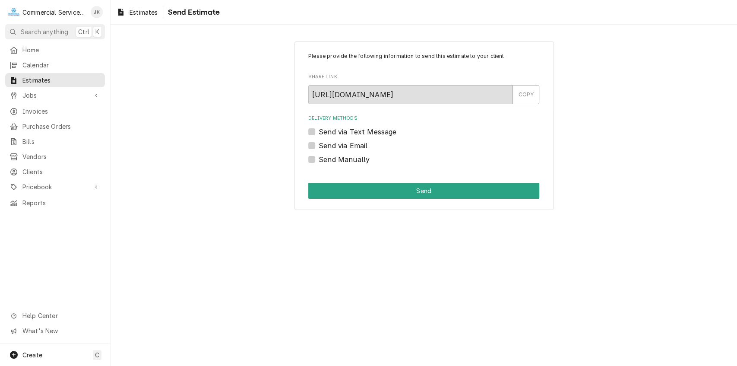
click at [319, 143] on label "Send via Email" at bounding box center [343, 145] width 49 height 10
click at [319, 143] on input "Send via Email" at bounding box center [434, 149] width 231 height 19
checkbox input "true"
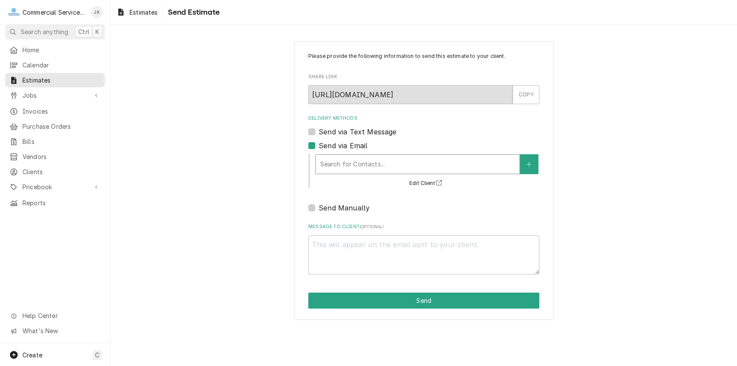
click at [346, 163] on div "Delivery Methods" at bounding box center [417, 164] width 195 height 16
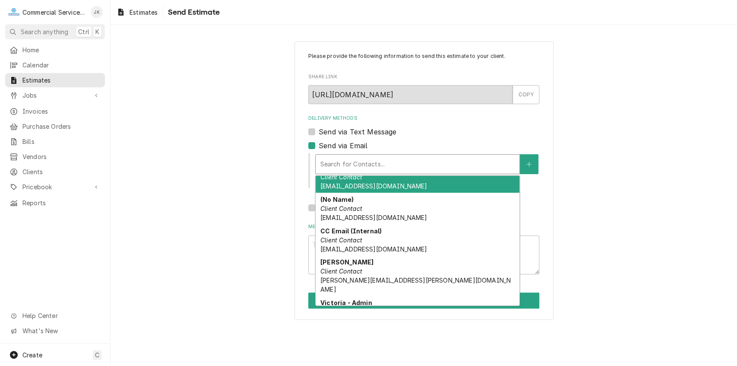
scroll to position [51, 0]
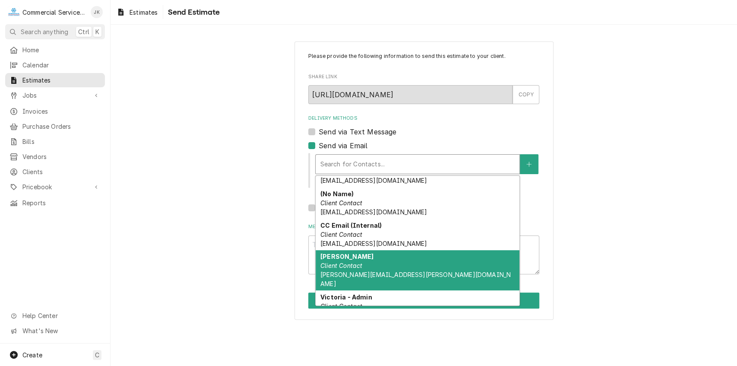
click at [332, 266] on em "Client Contact" at bounding box center [341, 265] width 42 height 7
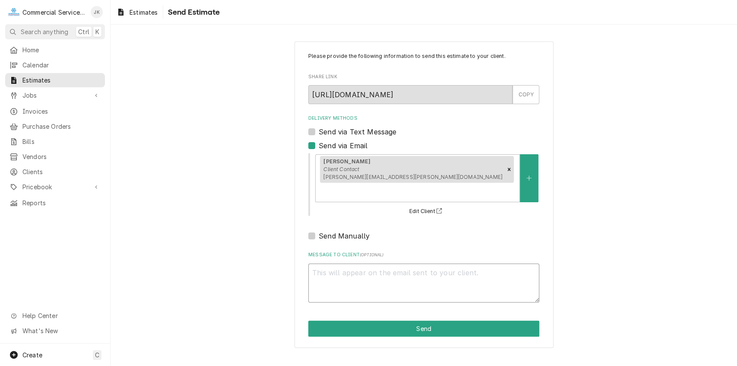
click at [316, 263] on textarea "Message to Client ( optional )" at bounding box center [423, 282] width 231 height 39
type textarea "x"
type textarea "G"
type textarea "x"
type textarea "Ge"
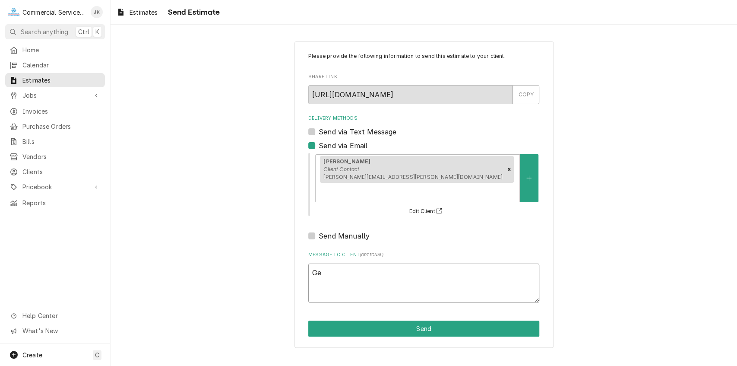
type textarea "x"
type textarea "Geo"
type textarea "x"
type textarea "Geor"
type textarea "x"
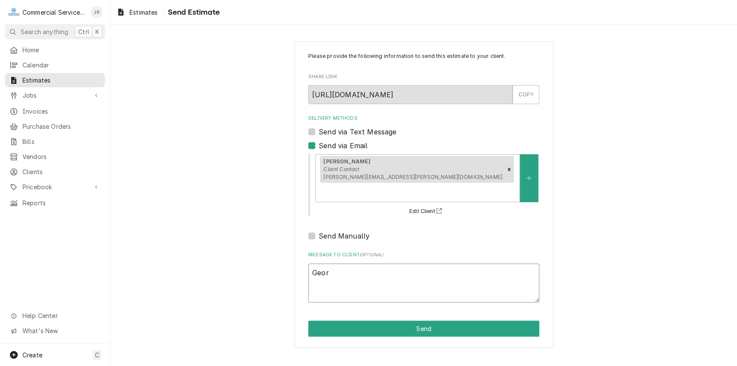
type textarea "Georg"
type textarea "x"
type textarea "George"
type textarea "x"
type textarea "George,"
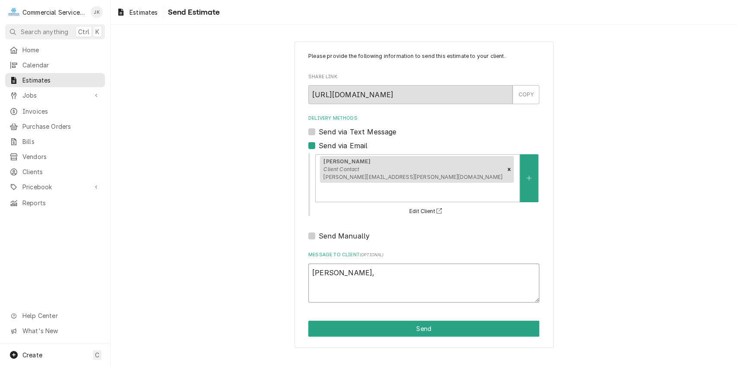
type textarea "x"
type textarea "George,"
type textarea "x"
type textarea "George, P"
type textarea "x"
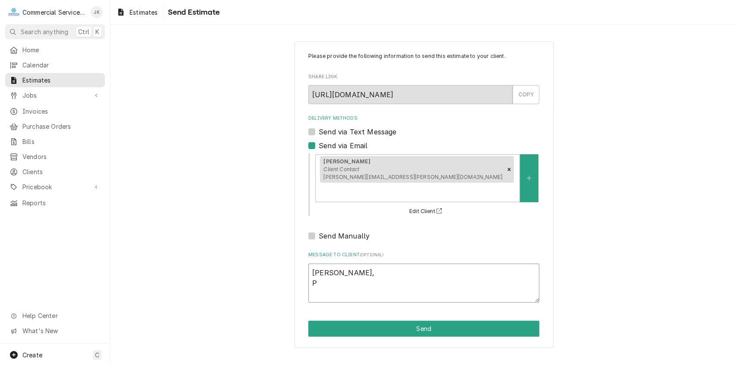
type textarea "George, Pl"
type textarea "x"
type textarea "George, Ple"
type textarea "x"
type textarea "George, Plea"
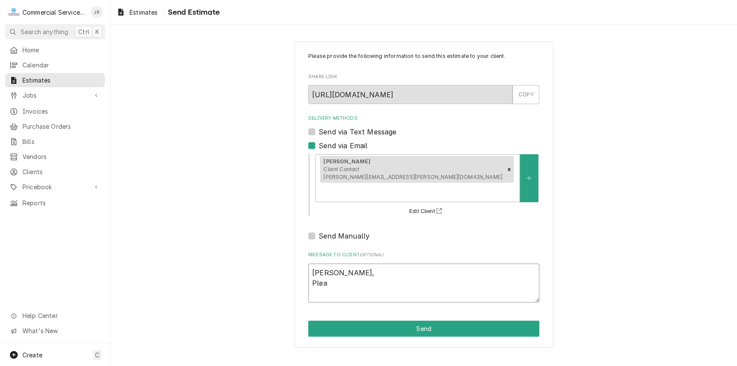
type textarea "x"
type textarea "George, Pleas"
type textarea "x"
type textarea "George, Please"
type textarea "x"
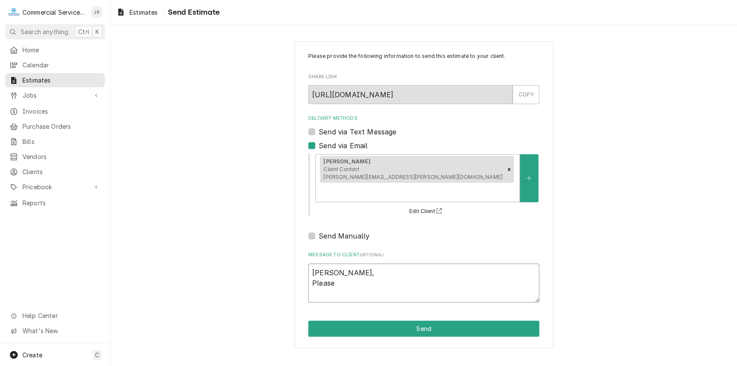
type textarea "George, Please"
type textarea "x"
type textarea "George, Please r"
type textarea "x"
type textarea "George, Please re"
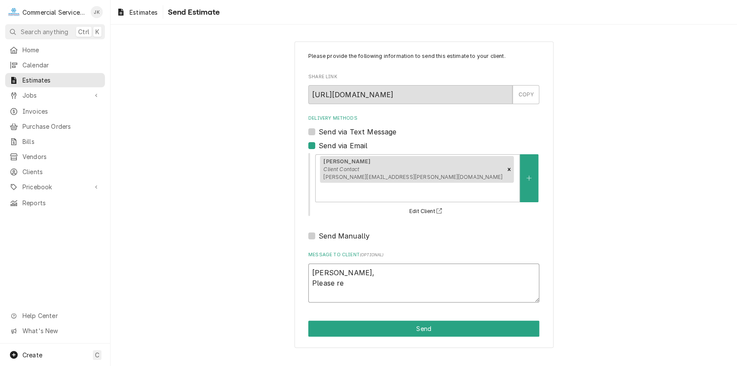
type textarea "x"
type textarea "George, Please rev"
type textarea "x"
type textarea "George, Please revi"
type textarea "x"
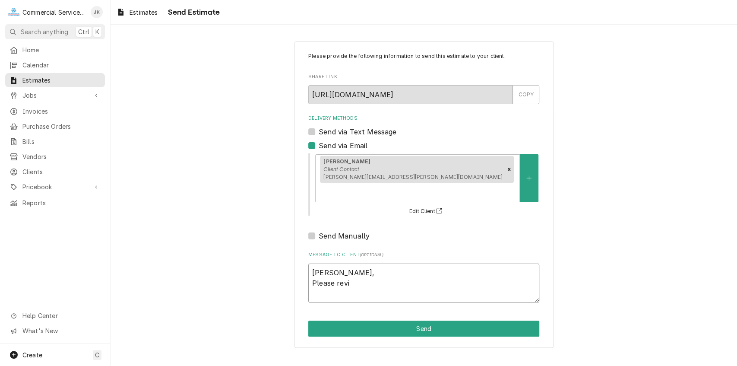
type textarea "George, Please revie"
type textarea "x"
type textarea "George, Please review"
type textarea "x"
type textarea "George, Please review"
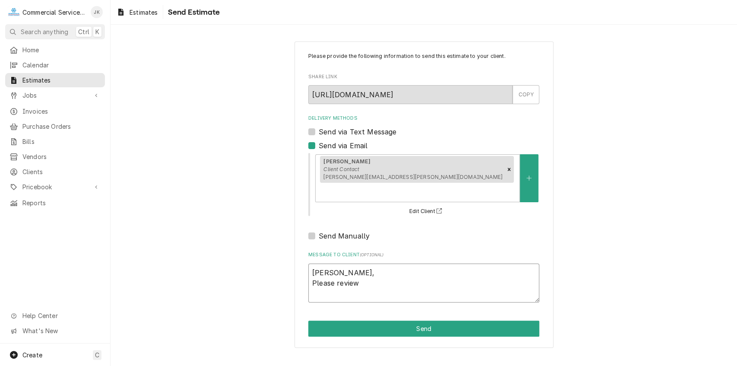
type textarea "x"
type textarea "George, Please review a"
type textarea "x"
type textarea "George, Please review at"
type textarea "x"
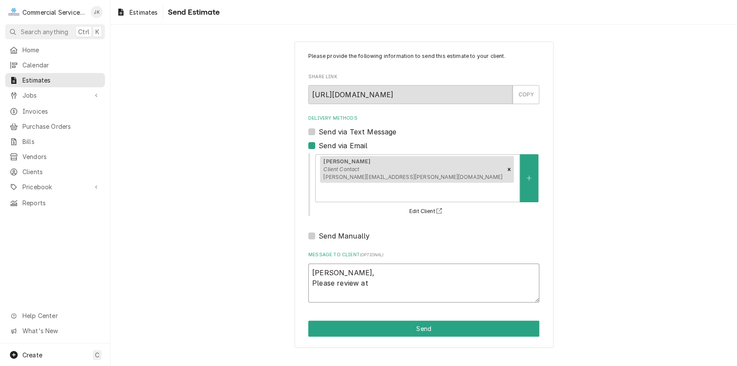
type textarea "George, Please review att"
type textarea "x"
type textarea "George, Please review atta"
type textarea "x"
type textarea "George, Please review attac"
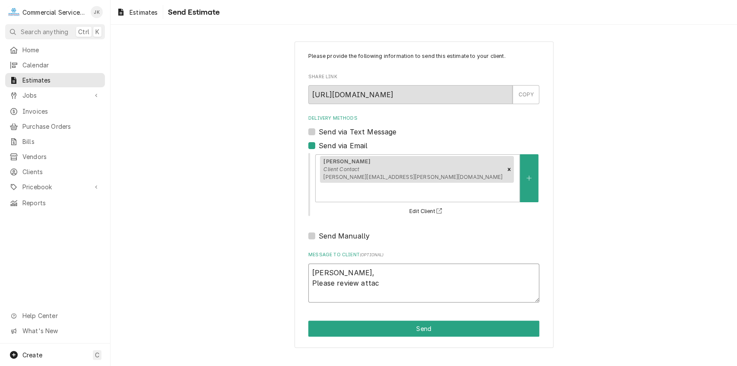
type textarea "x"
type textarea "George, Please review attach"
type textarea "x"
type textarea "George, Please review attache"
type textarea "x"
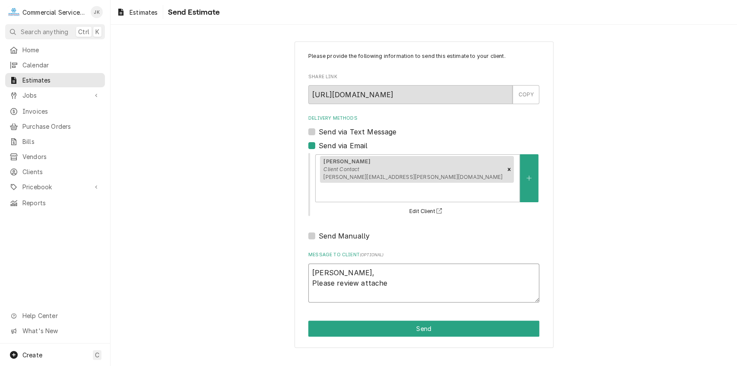
type textarea "George, Please review attached"
type textarea "x"
type textarea "George, Please review attached"
type textarea "x"
type textarea "George, Please review attached e"
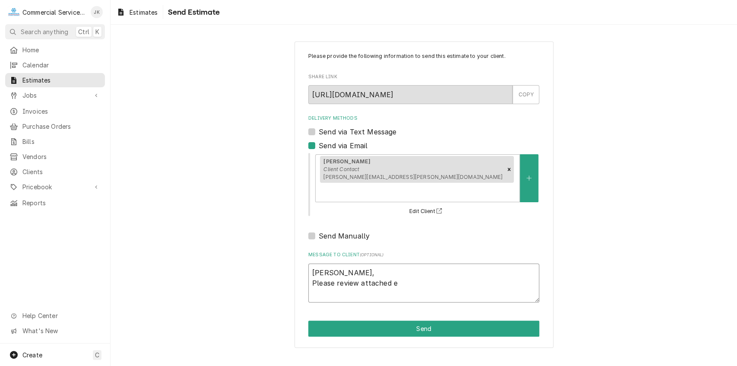
type textarea "x"
type textarea "George, Please review attached es"
type textarea "x"
type textarea "George, Please review attached est"
type textarea "x"
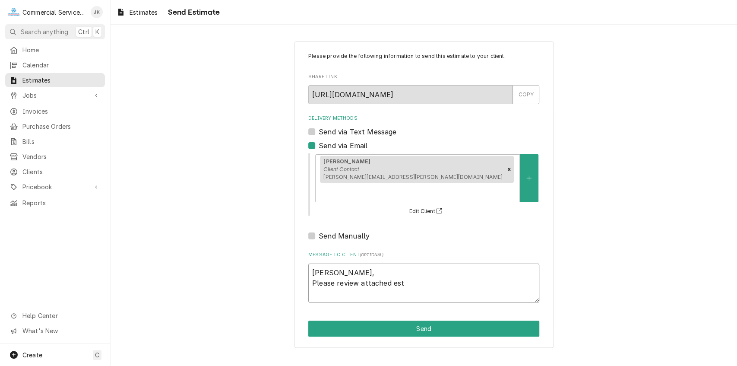
type textarea "George, Please review attached esti"
type textarea "x"
type textarea "George, Please review attached estim"
type textarea "x"
type textarea "George, Please review attached estima"
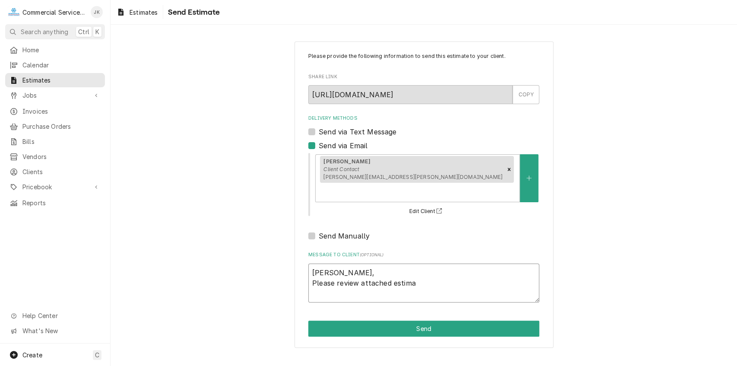
type textarea "x"
type textarea "George, Please review attached estimat"
type textarea "x"
type textarea "George, Please review attached estimate"
type textarea "x"
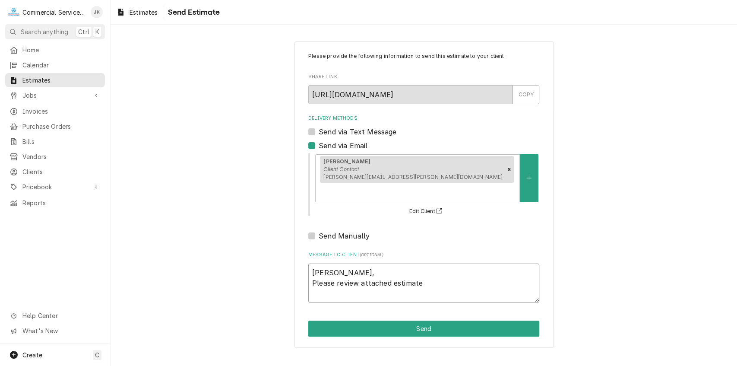
type textarea "George, Please review attached estimate,"
type textarea "x"
type textarea "George, Please review attached estimate,"
type textarea "x"
type textarea "George, Please review attached estimate, a"
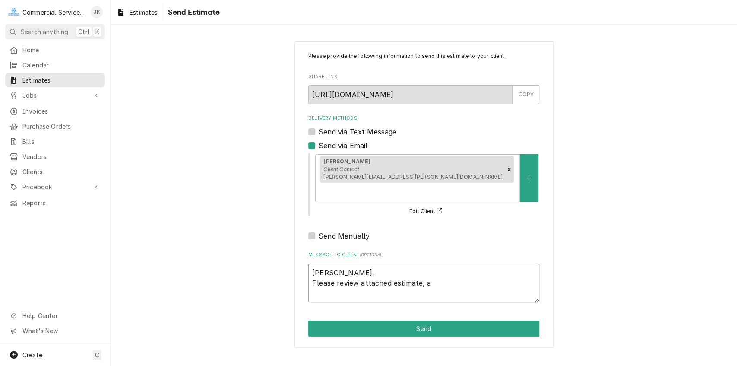
type textarea "x"
type textarea "George, Please review attached estimate, an"
type textarea "x"
type textarea "George, Please review attached estimate, any"
type textarea "x"
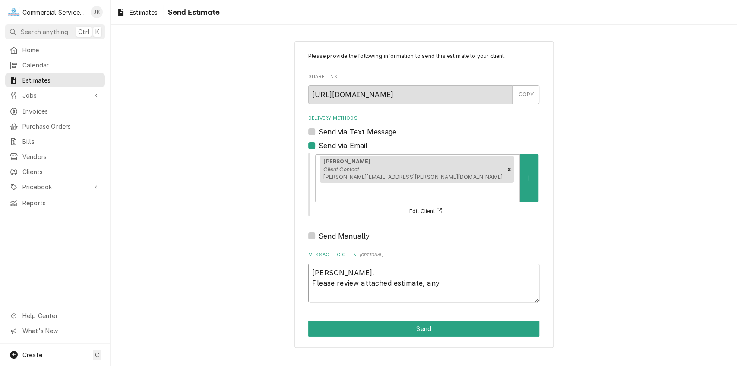
type textarea "George, Please review attached estimate, any"
type textarea "x"
type textarea "George, Please review attached estimate, any q"
type textarea "x"
type textarea "George, Please review attached estimate, any qu"
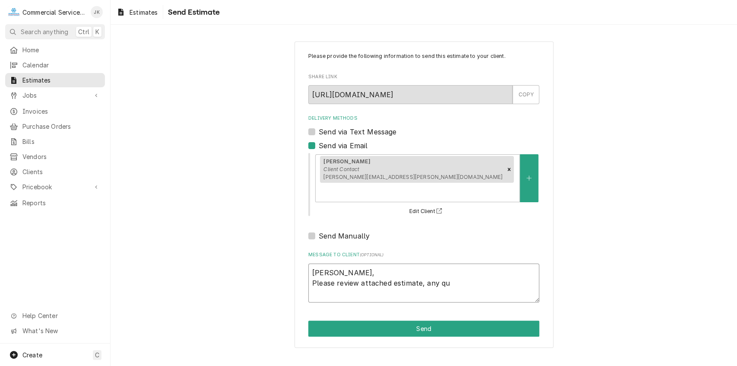
type textarea "x"
type textarea "George, Please review attached estimate, any que"
type textarea "x"
type textarea "George, Please review attached estimate, any ques"
type textarea "x"
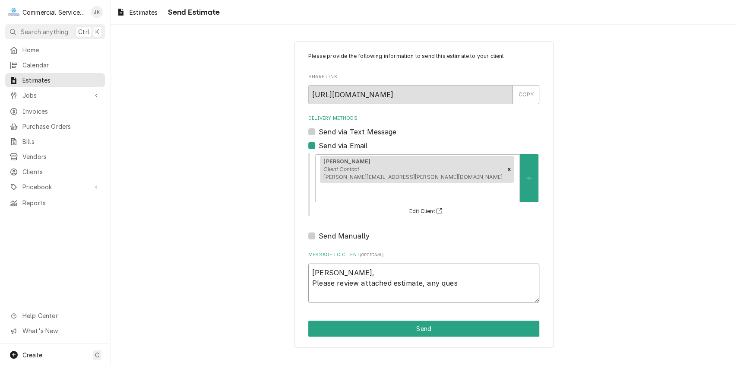
type textarea "George, Please review attached estimate, any quest"
type textarea "x"
type textarea "George, Please review attached estimate, any questi"
type textarea "x"
type textarea "George, Please review attached estimate, any questio"
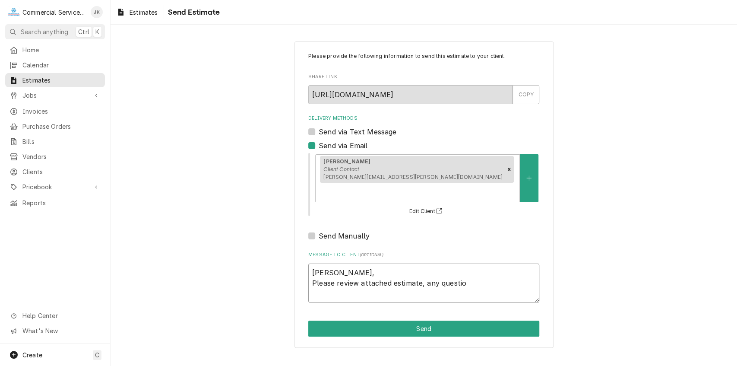
type textarea "x"
type textarea "George, Please review attached estimate, any question"
type textarea "x"
type textarea "George, Please review attached estimate, any questions"
type textarea "x"
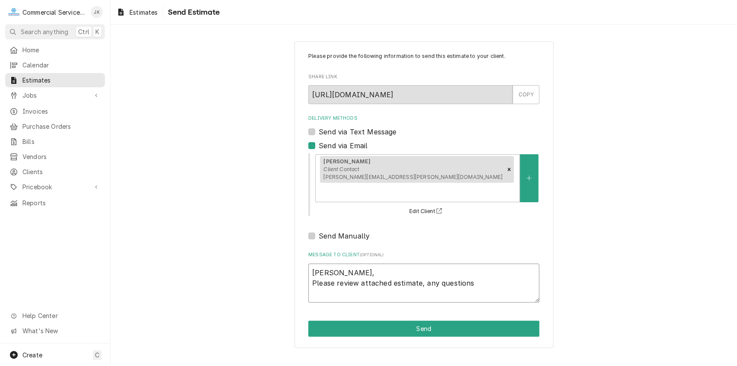
type textarea "George, Please review attached estimate, any questions"
type textarea "x"
type textarea "George, Please review attached estimate, any questions o"
type textarea "x"
type textarea "George, Please review attached estimate, any questions or"
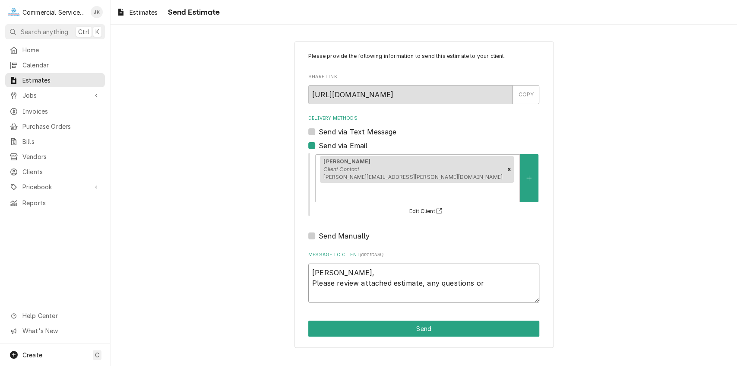
type textarea "x"
type textarea "George, Please review attached estimate, any questions or"
type textarea "x"
type textarea "George, Please review attached estimate, any questions or c"
type textarea "x"
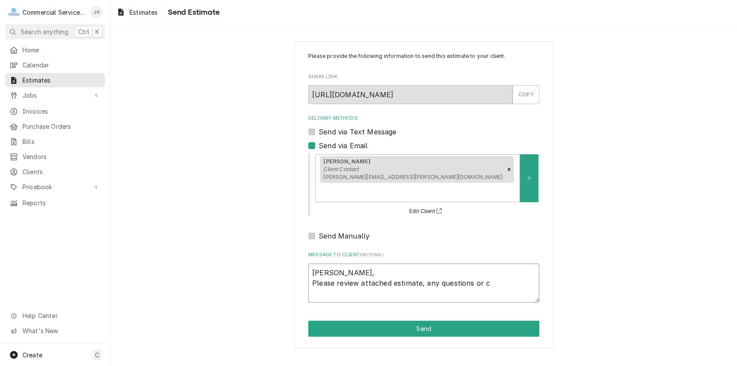
type textarea "George, Please review attached estimate, any questions or co"
type textarea "x"
type textarea "George, Please review attached estimate, any questions or con"
type textarea "x"
type textarea "George, Please review attached estimate, any questions or conc"
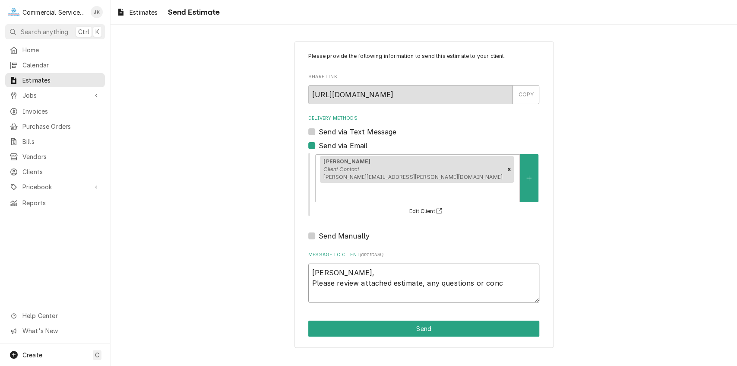
type textarea "x"
type textarea "George, Please review attached estimate, any questions or conce"
type textarea "x"
type textarea "George, Please review attached estimate, any questions or concer"
type textarea "x"
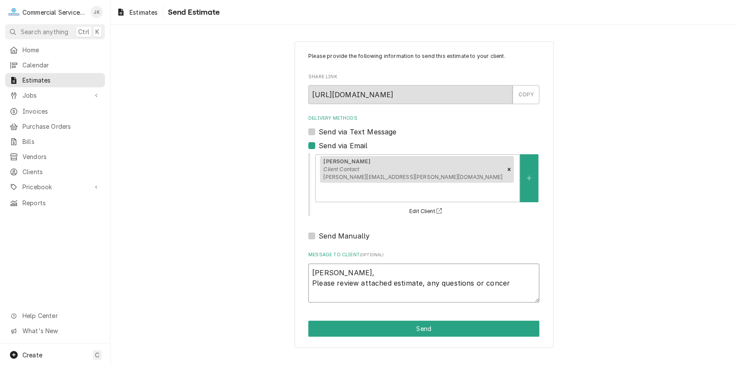
type textarea "George, Please review attached estimate, any questions or concern"
type textarea "x"
type textarea "George, Please review attached estimate, any questions or concerns"
type textarea "x"
type textarea "George, Please review attached estimate, any questions or concerns"
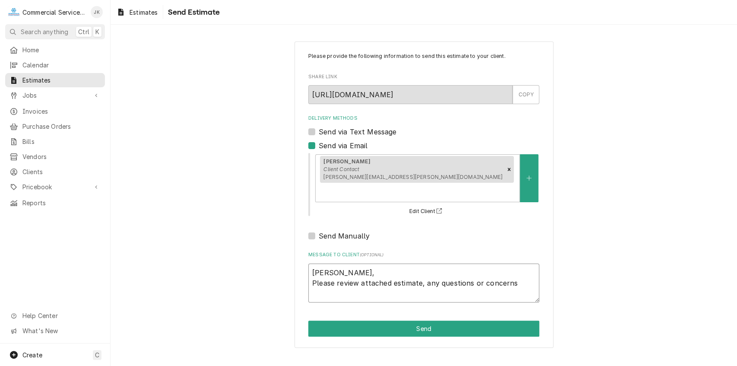
type textarea "x"
type textarea "George, Please review attached estimate, any questions or concerns c"
type textarea "x"
type textarea "George, Please review attached estimate, any questions or concerns co"
type textarea "x"
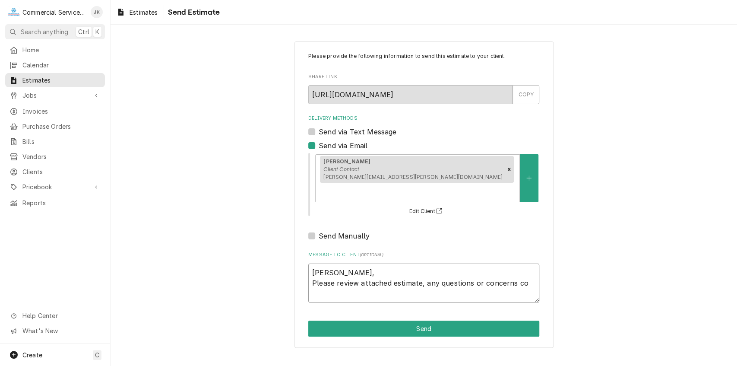
type textarea "George, Please review attached estimate, any questions or concerns con"
type textarea "x"
type textarea "George, Please review attached estimate, any questions or concerns cont"
type textarea "x"
type textarea "George, Please review attached estimate, any questions or concerns conta"
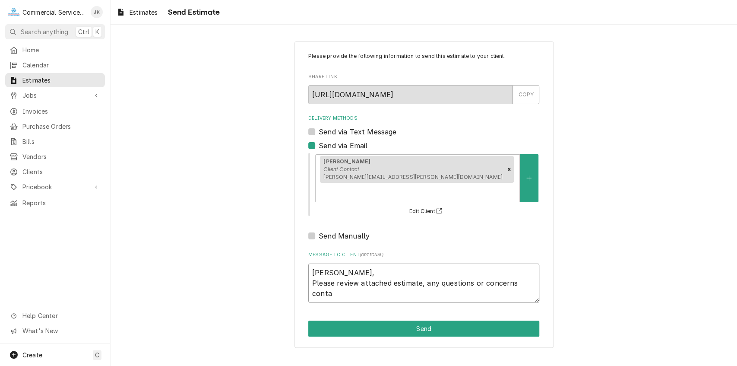
type textarea "x"
type textarea "George, Please review attached estimate, any questions or concerns contac"
type textarea "x"
type textarea "George, Please review attached estimate, any questions or concerns contact"
type textarea "x"
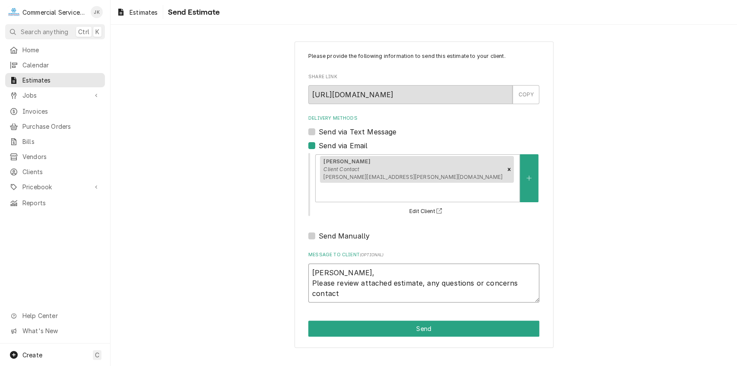
type textarea "George, Please review attached estimate, any questions or concerns contact"
type textarea "x"
type textarea "George, Please review attached estimate, any questions or concerns contact u"
type textarea "x"
type textarea "George, Please review attached estimate, any questions or concerns contact us"
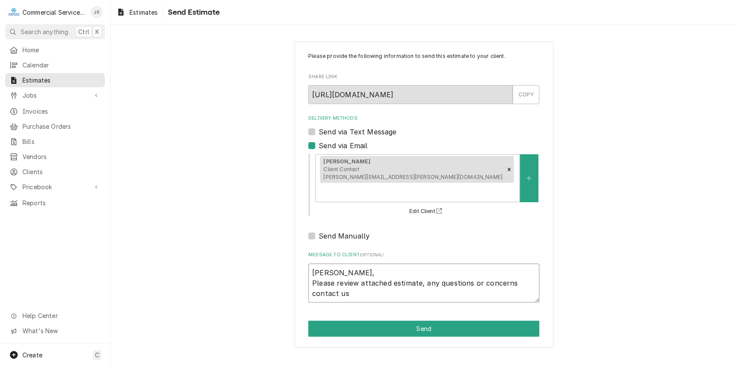
type textarea "x"
type textarea "George, Please review attached estimate, any questions or concerns contact us"
type textarea "x"
type textarea "George, Please review attached estimate, any questions or concerns contact us a"
type textarea "x"
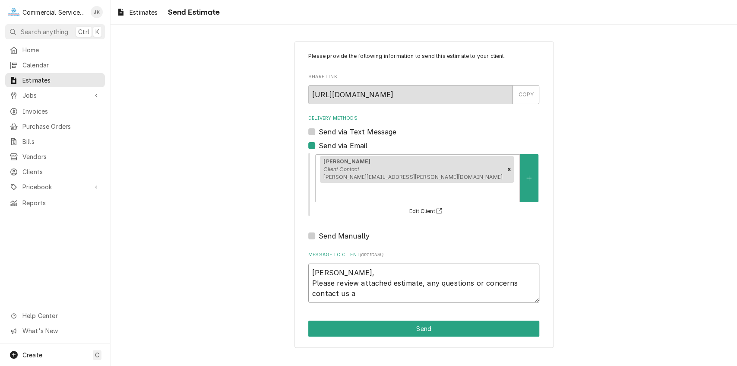
type textarea "George, Please review attached estimate, any questions or concerns contact us at"
type textarea "x"
type textarea "George, Please review attached estimate, any questions or concerns contact us at"
type textarea "x"
type textarea "George, Please review attached estimate, any questions or concerns contact us a…"
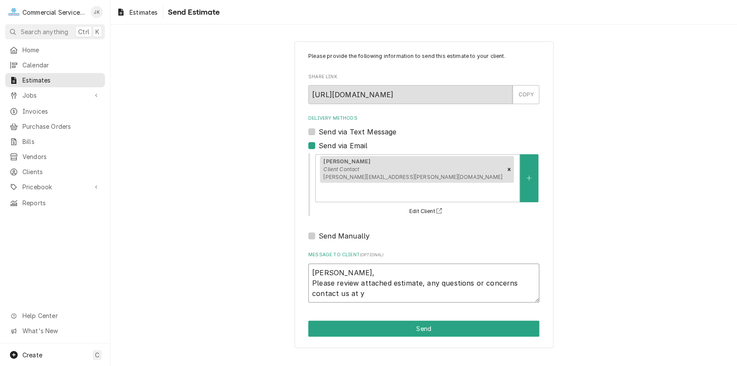
type textarea "x"
type textarea "George, Please review attached estimate, any questions or concerns contact us a…"
type textarea "x"
type textarea "George, Please review attached estimate, any questions or concerns contact us a…"
type textarea "x"
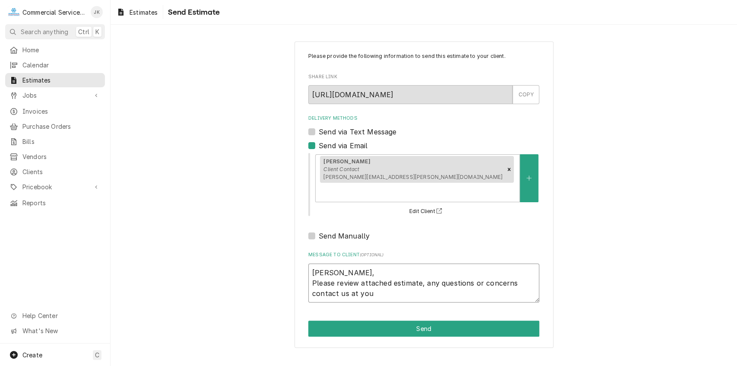
type textarea "George, Please review attached estimate, any questions or concerns contact us a…"
type textarea "x"
type textarea "George, Please review attached estimate, any questions or concerns contact us a…"
type textarea "x"
type textarea "George, Please review attached estimate, any questions or concerns contact us a…"
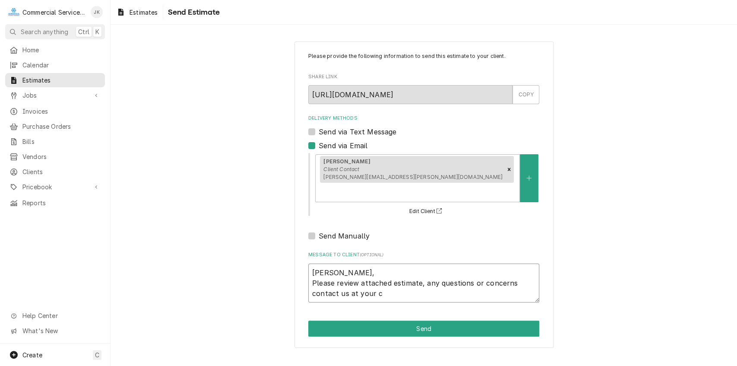
type textarea "x"
type textarea "George, Please review attached estimate, any questions or concerns contact us a…"
type textarea "x"
type textarea "George, Please review attached estimate, any questions or concerns contact us a…"
type textarea "x"
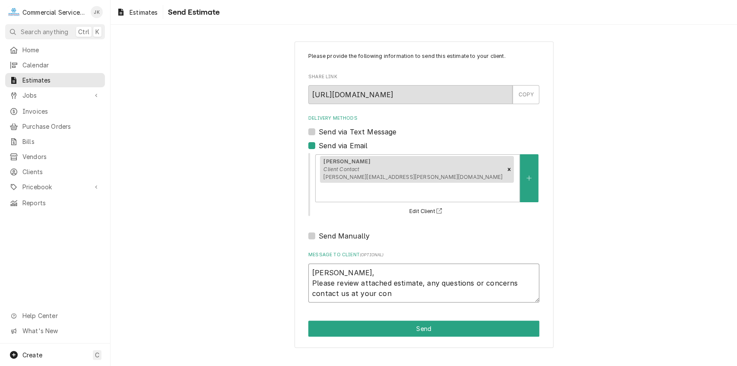
type textarea "George, Please review attached estimate, any questions or concerns contact us a…"
type textarea "x"
type textarea "George, Please review attached estimate, any questions or concerns contact us a…"
type textarea "x"
type textarea "George, Please review attached estimate, any questions or concerns contact us a…"
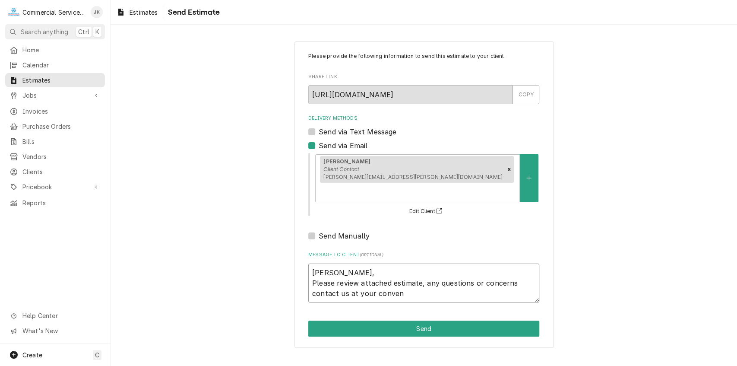
type textarea "x"
type textarea "George, Please review attached estimate, any questions or concerns contact us a…"
type textarea "x"
type textarea "George, Please review attached estimate, any questions or concerns contact us a…"
type textarea "x"
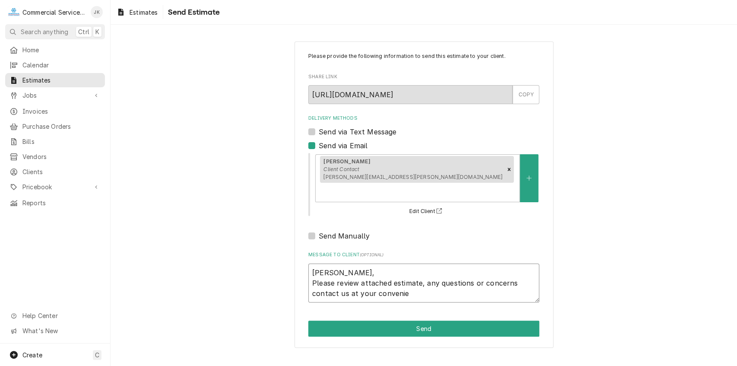
type textarea "George, Please review attached estimate, any questions or concerns contact us a…"
type textarea "x"
type textarea "George, Please review attached estimate, any questions or concerns contact us a…"
type textarea "x"
type textarea "George, Please review attached estimate, any questions or concerns contact us a…"
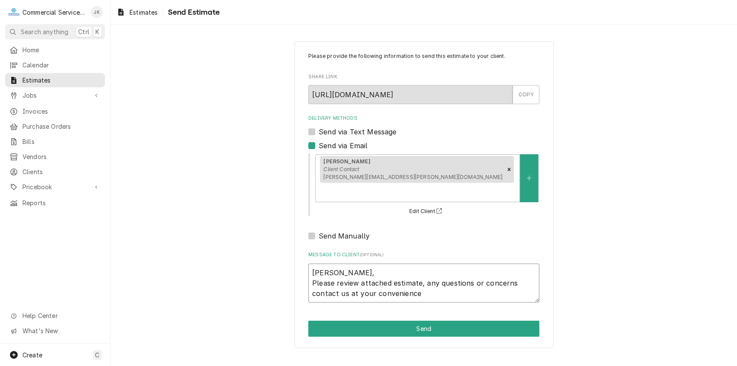
type textarea "x"
type textarea "George, Please review attached estimate, any questions or concerns contact us a…"
type textarea "x"
type textarea "George, Please review attached estimate, any questions or concerns contact us a…"
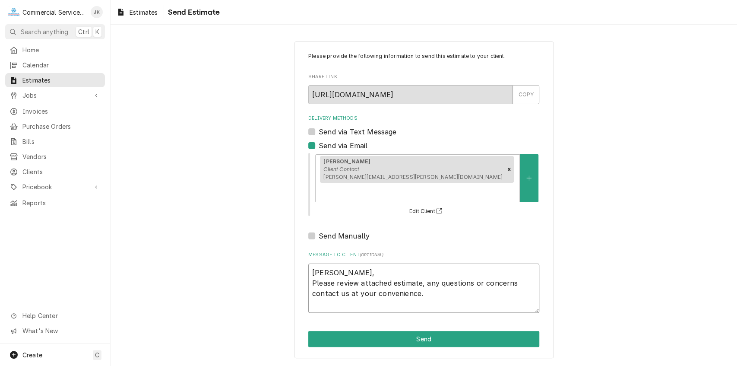
type textarea "x"
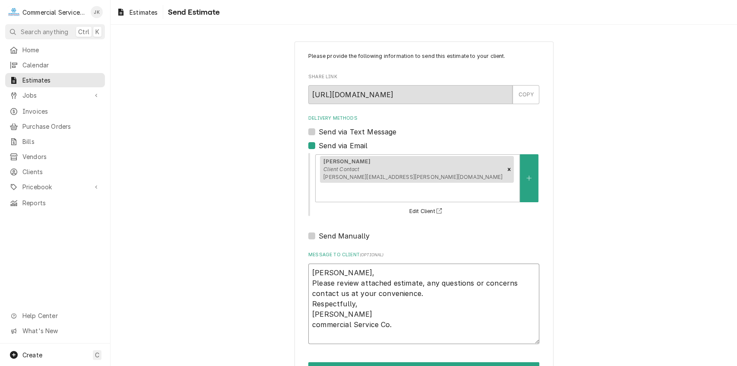
click at [314, 307] on textarea "George, Please review attached estimate, any questions or concerns contact us a…" at bounding box center [423, 303] width 231 height 81
click at [396, 304] on textarea "George, Please review attached estimate, any questions or concerns contact us a…" at bounding box center [423, 303] width 231 height 81
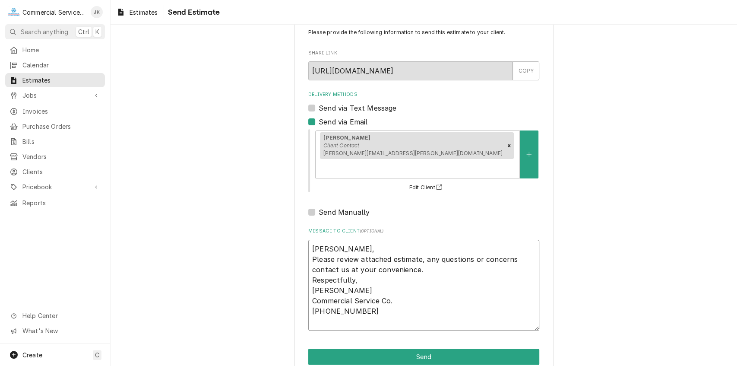
click at [342, 294] on textarea "George, Please review attached estimate, any questions or concerns contact us a…" at bounding box center [423, 285] width 231 height 91
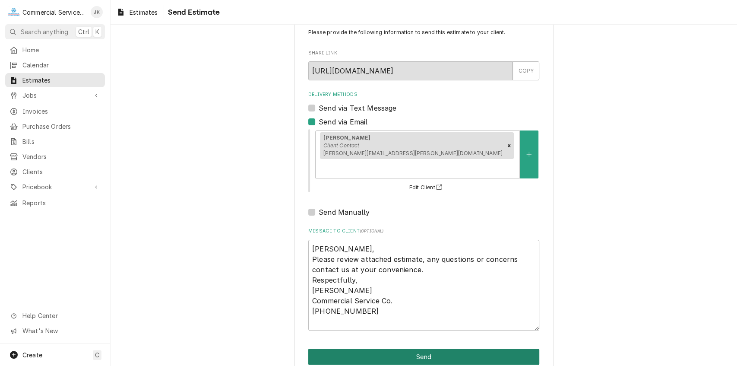
click at [438, 349] on button "Send" at bounding box center [423, 357] width 231 height 16
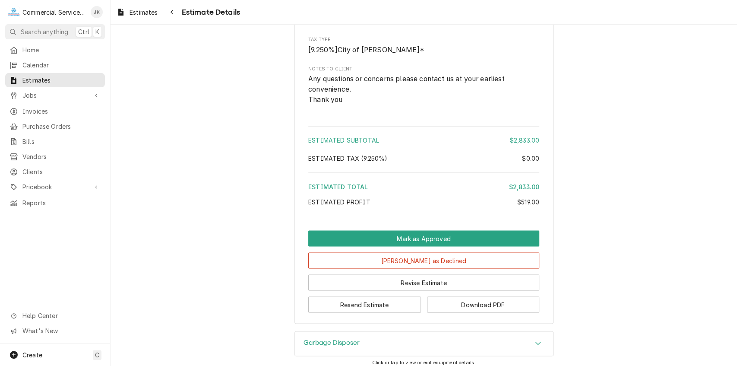
scroll to position [1031, 0]
